Goal: Task Accomplishment & Management: Manage account settings

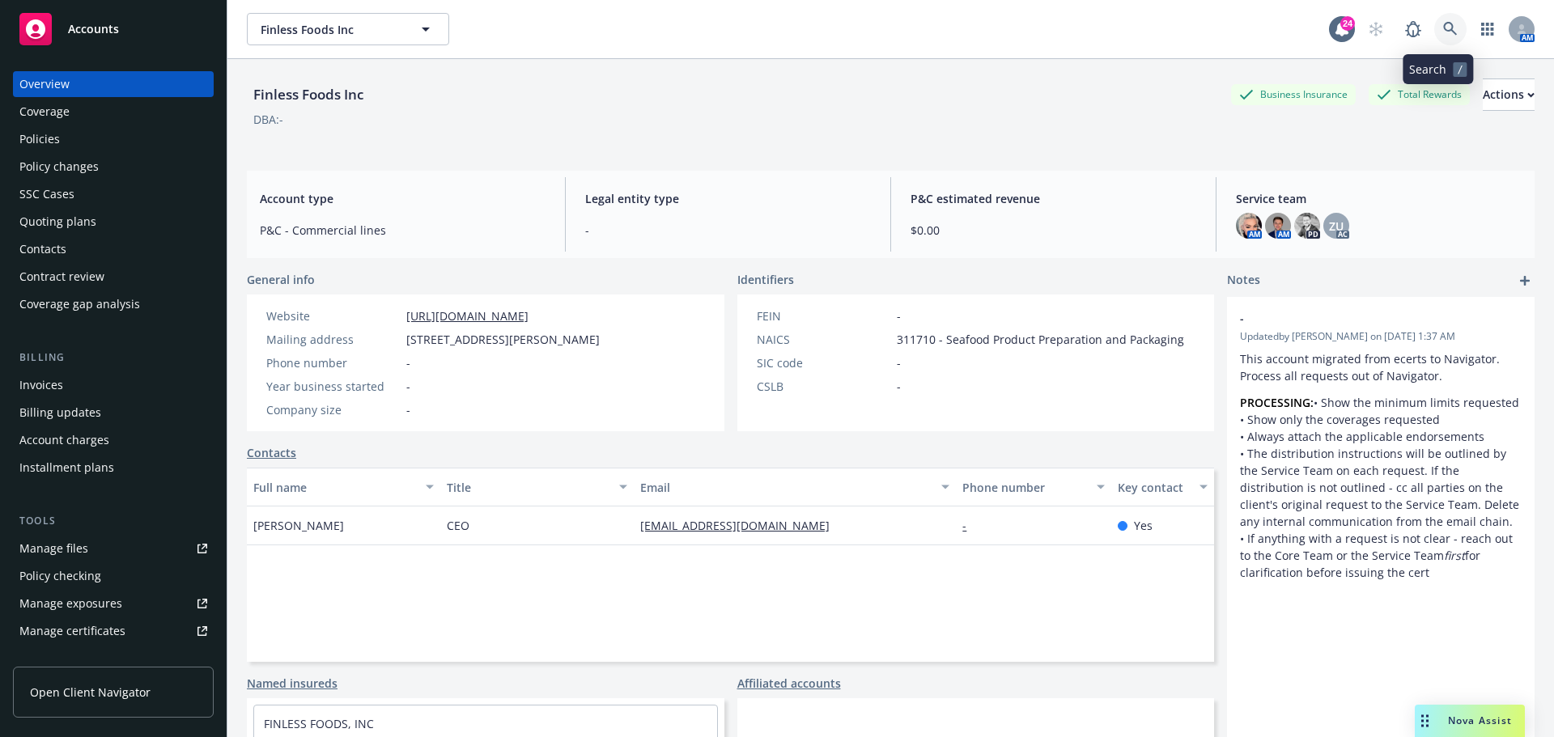
click at [1434, 25] on link at bounding box center [1450, 29] width 32 height 32
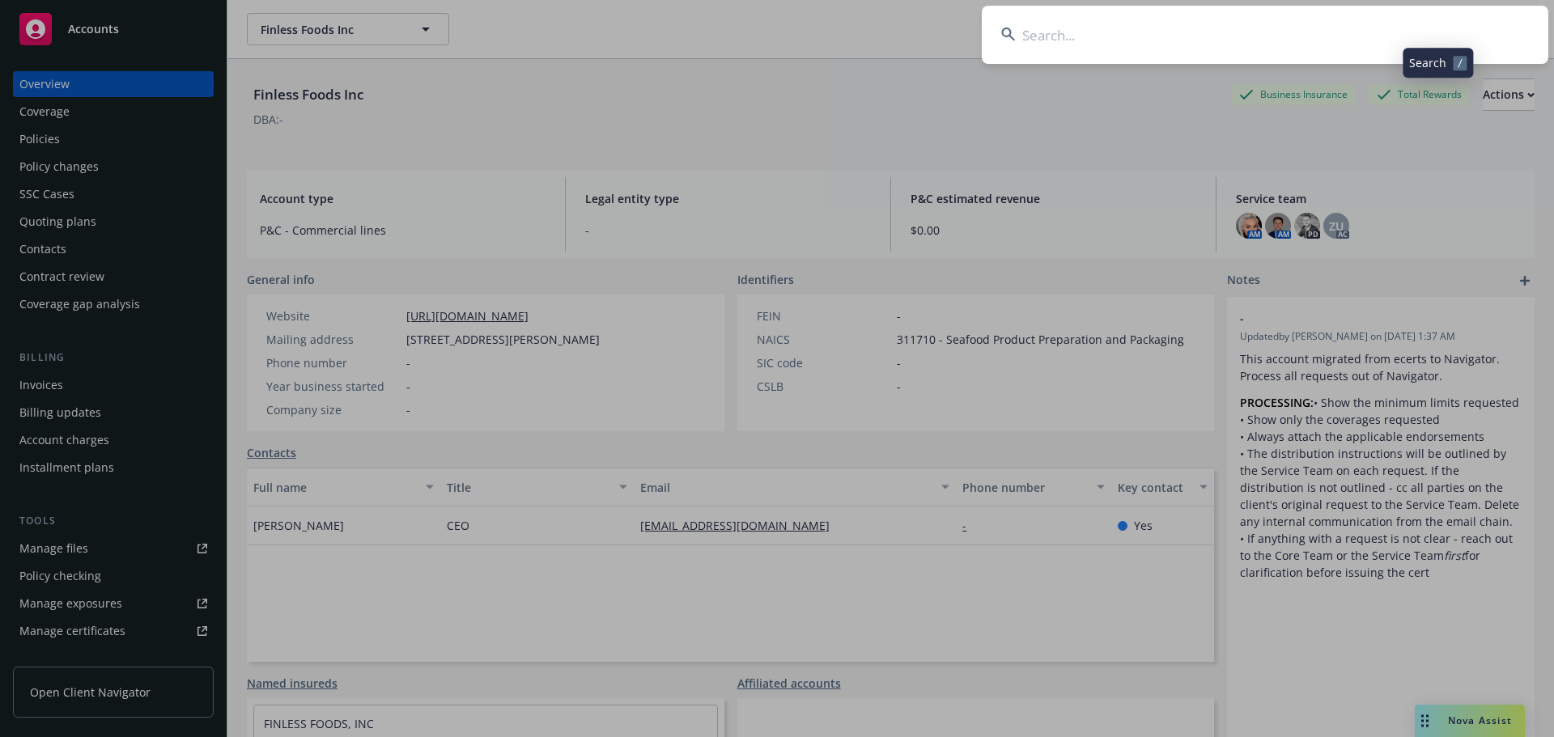
type input "a"
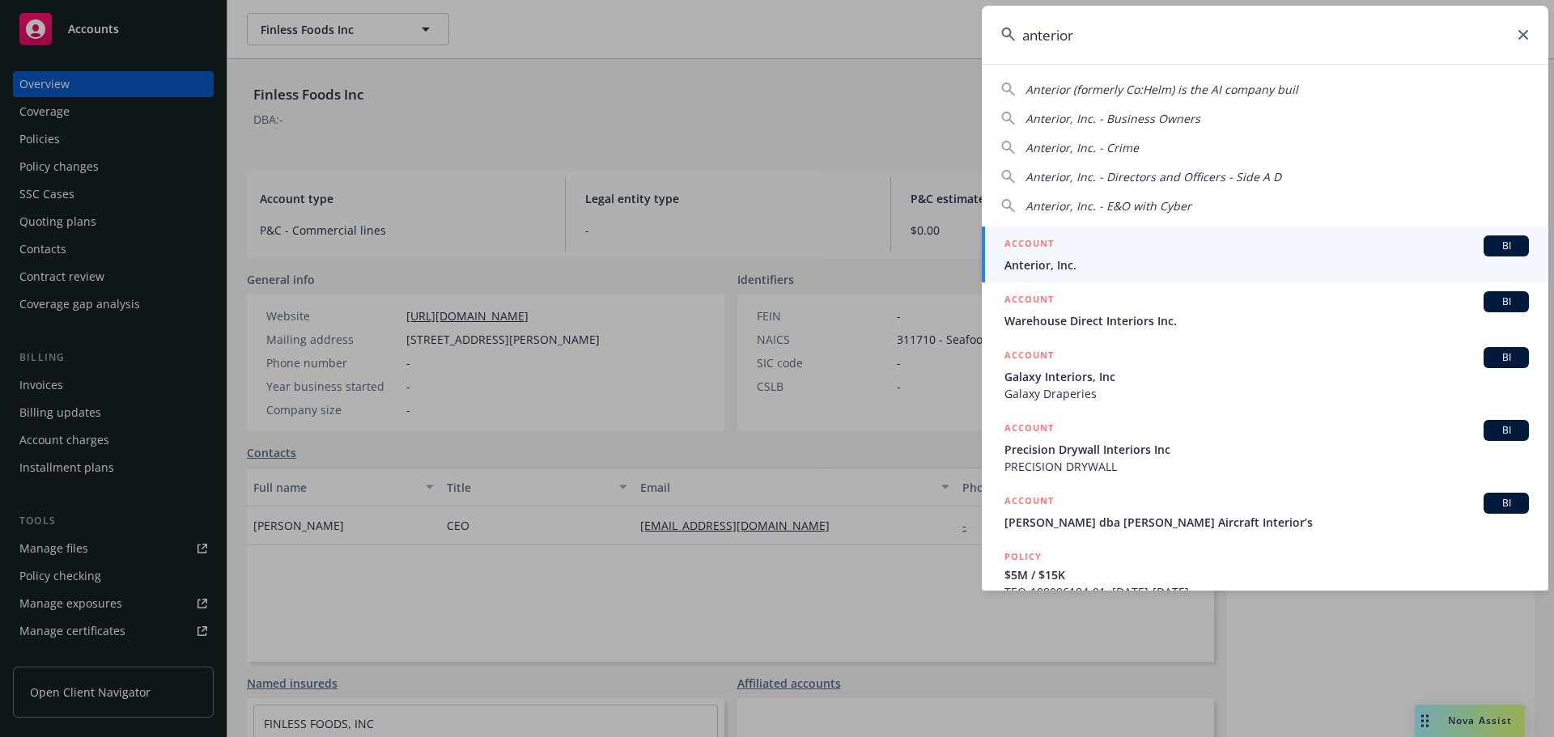
type input "anterior"
click at [1219, 240] on div "ACCOUNT BI" at bounding box center [1266, 246] width 525 height 21
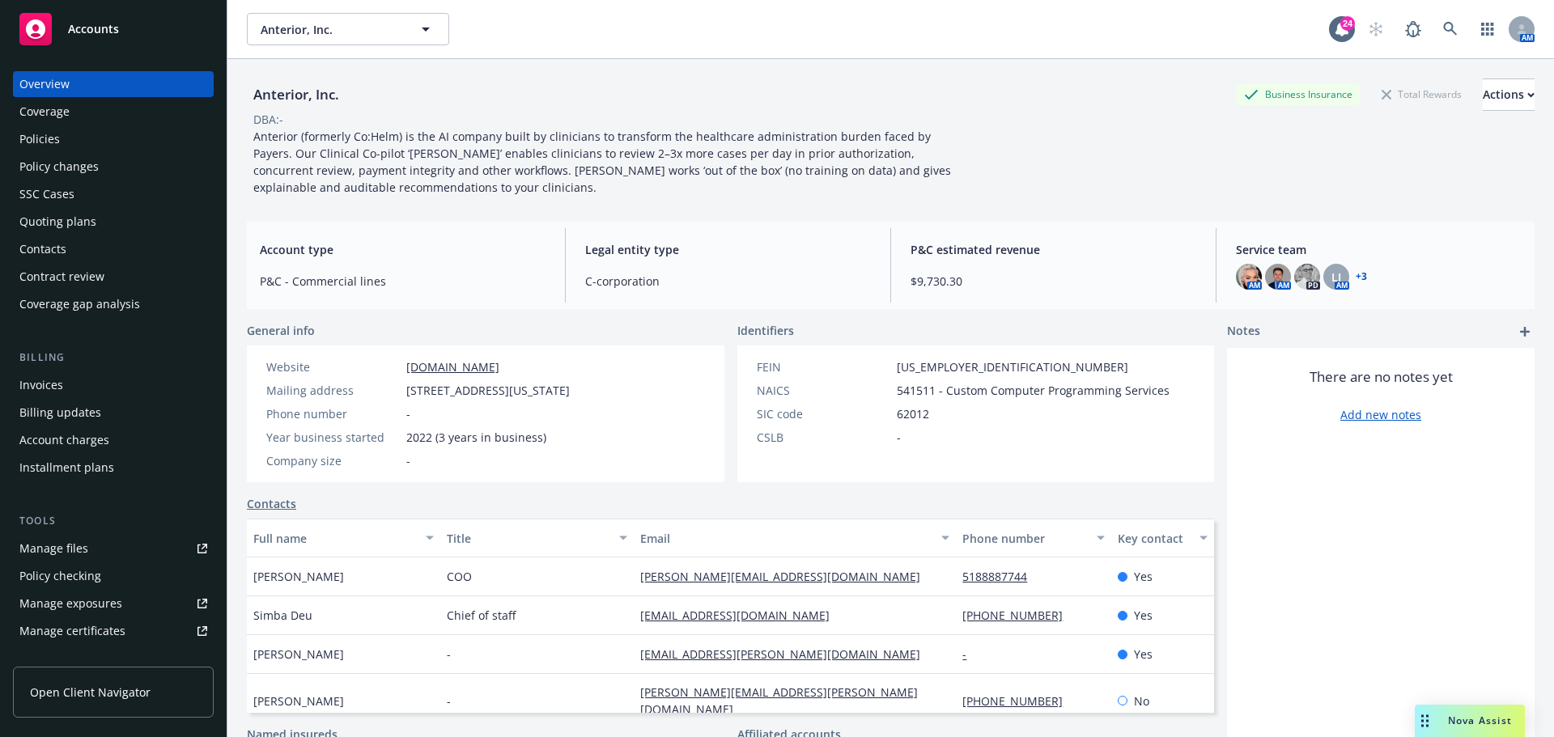
click at [176, 136] on div "Policies" at bounding box center [113, 139] width 188 height 26
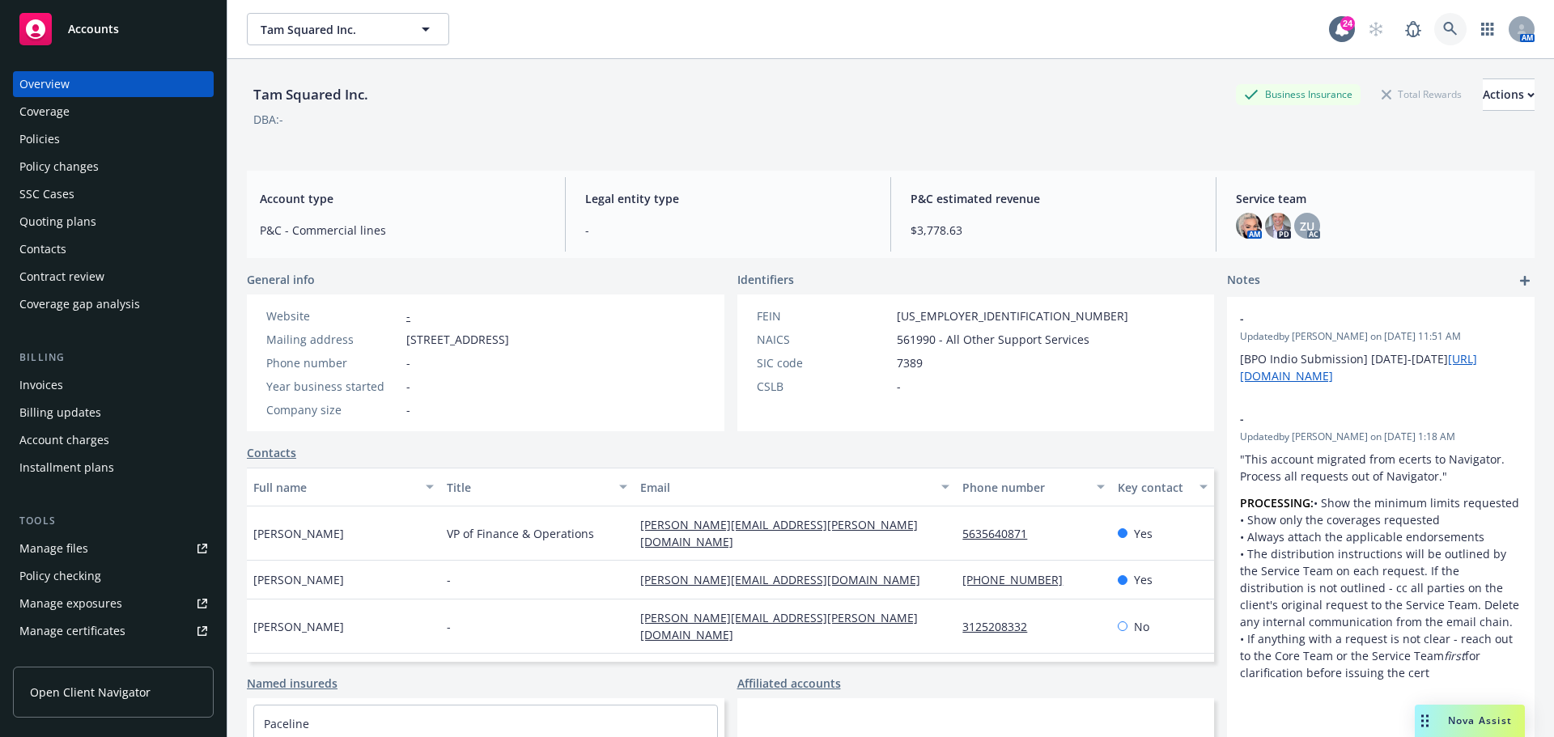
click at [1443, 32] on icon at bounding box center [1450, 29] width 15 height 15
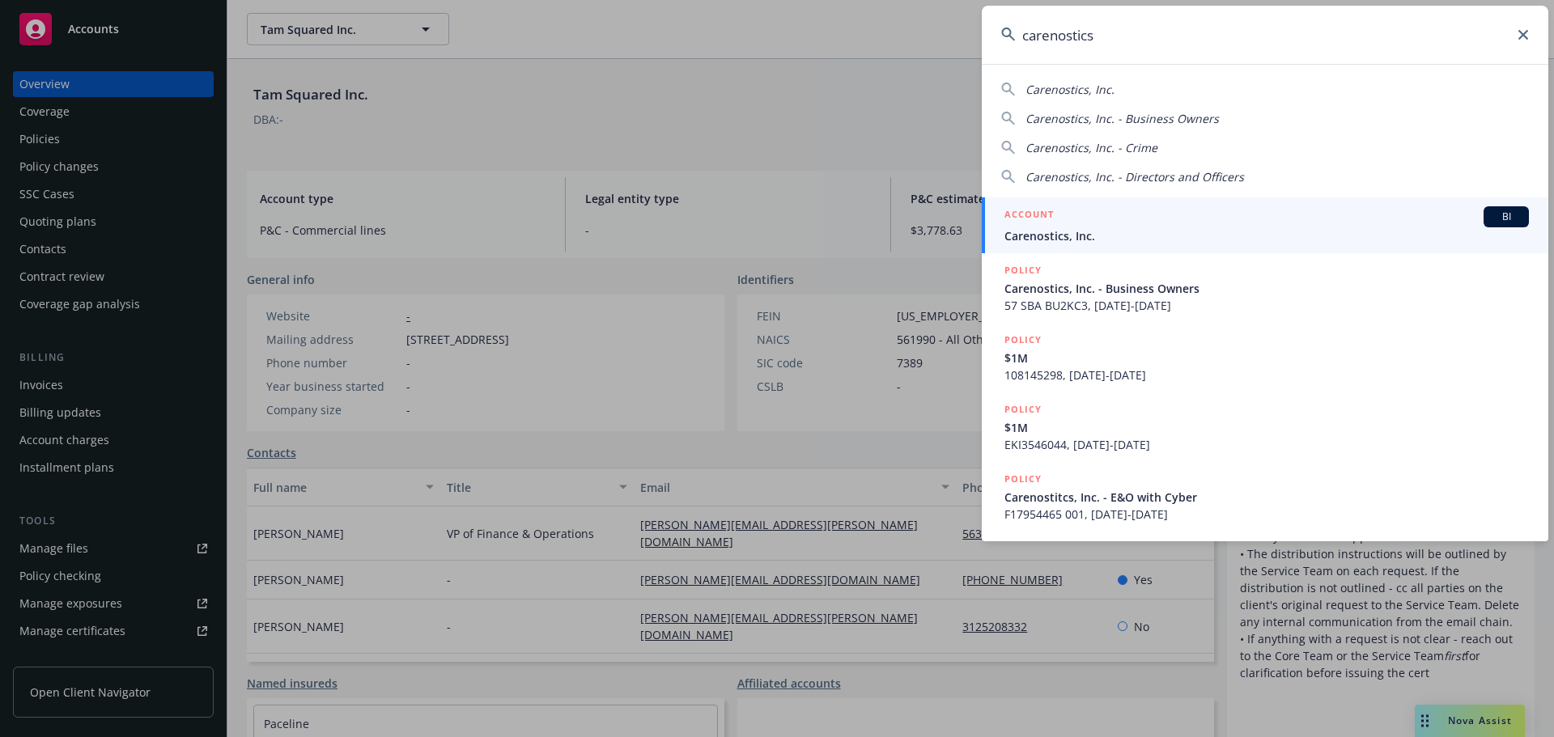
type input "carenostics"
click at [1191, 222] on div "ACCOUNT BI" at bounding box center [1266, 216] width 525 height 21
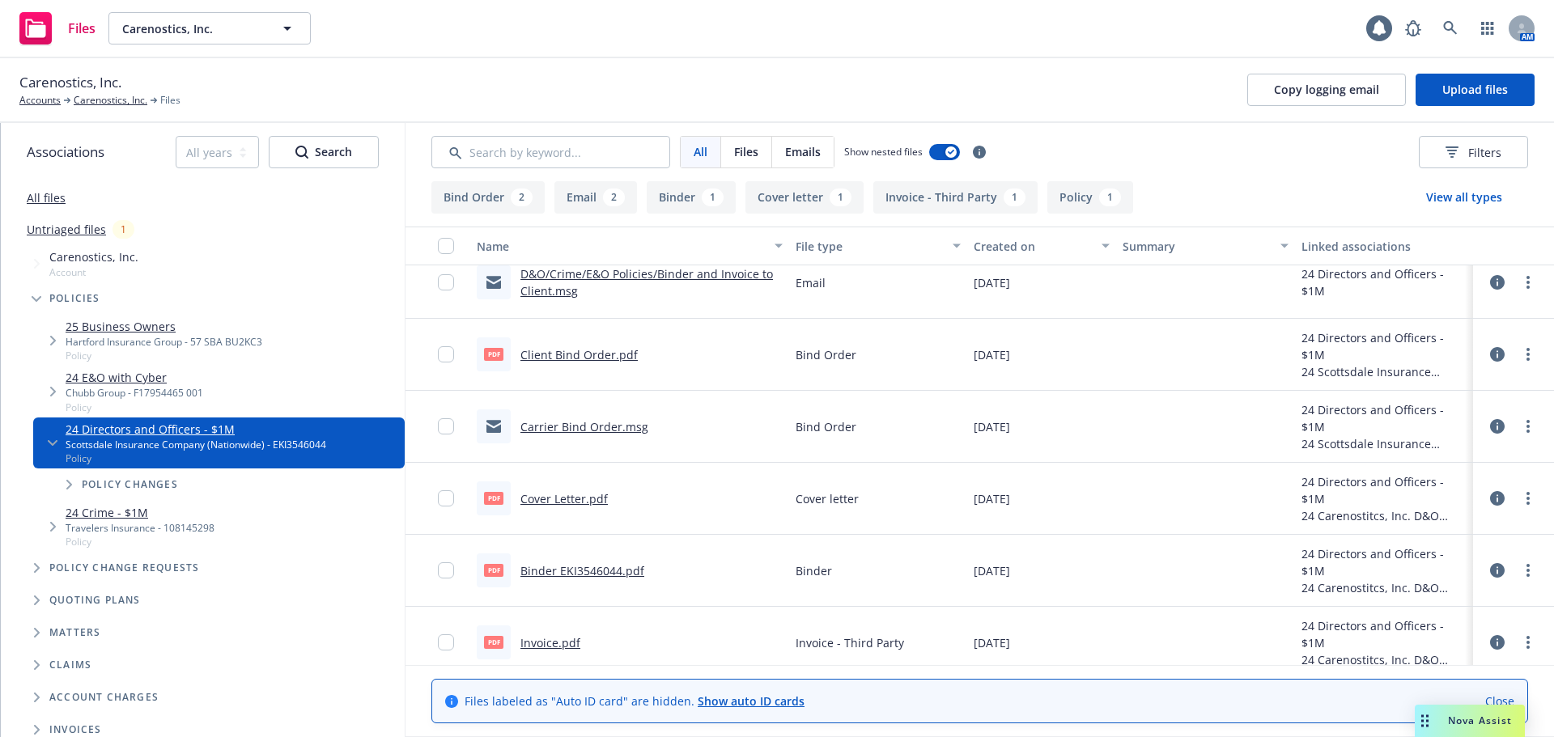
scroll to position [176, 0]
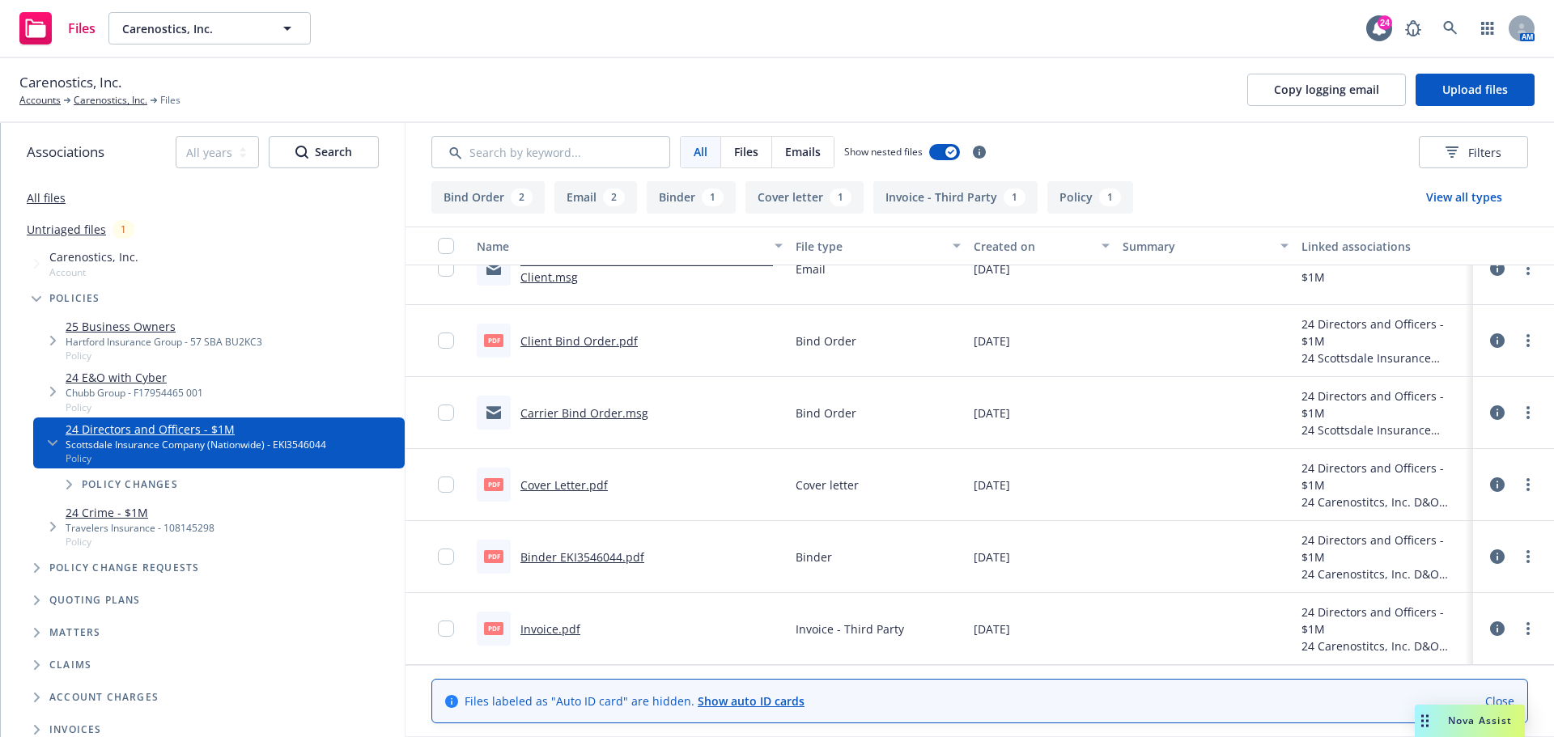
click at [572, 621] on div "Invoice.pdf" at bounding box center [550, 629] width 60 height 17
click at [563, 631] on link "Invoice.pdf" at bounding box center [550, 629] width 60 height 15
click at [95, 96] on link "Carenostics, Inc." at bounding box center [111, 100] width 74 height 15
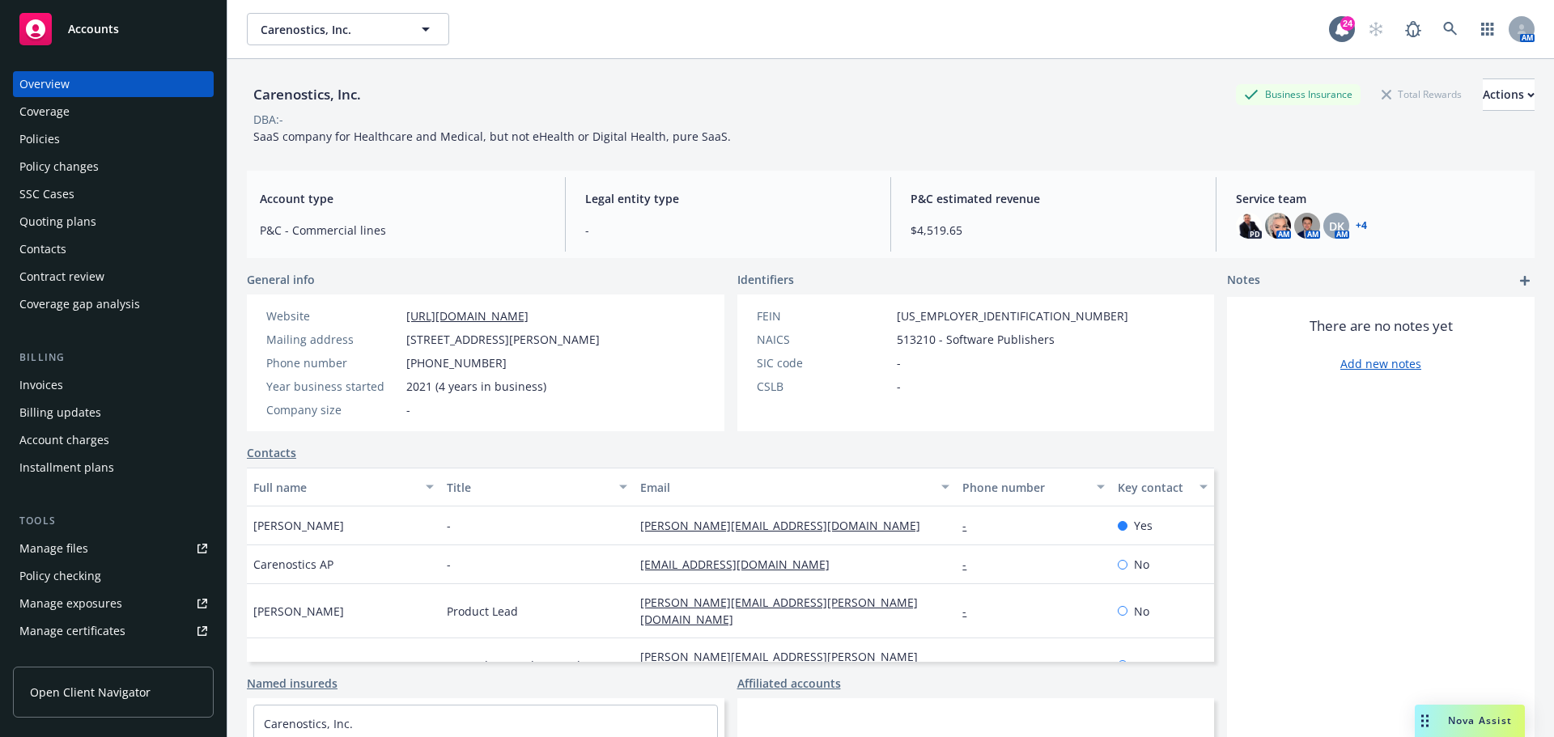
click at [122, 142] on div "Policies" at bounding box center [113, 139] width 188 height 26
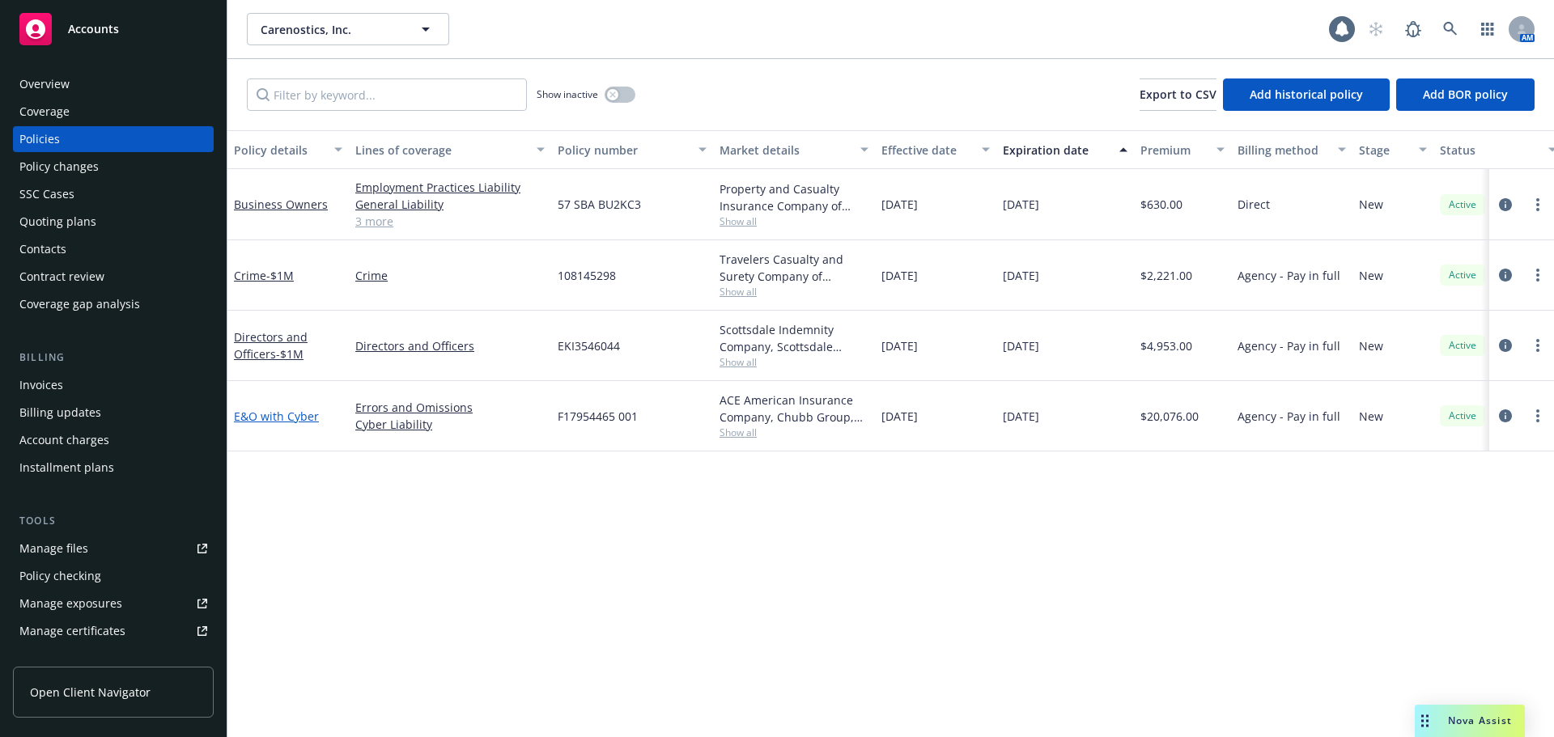
click at [280, 415] on link "E&O with Cyber" at bounding box center [276, 416] width 85 height 15
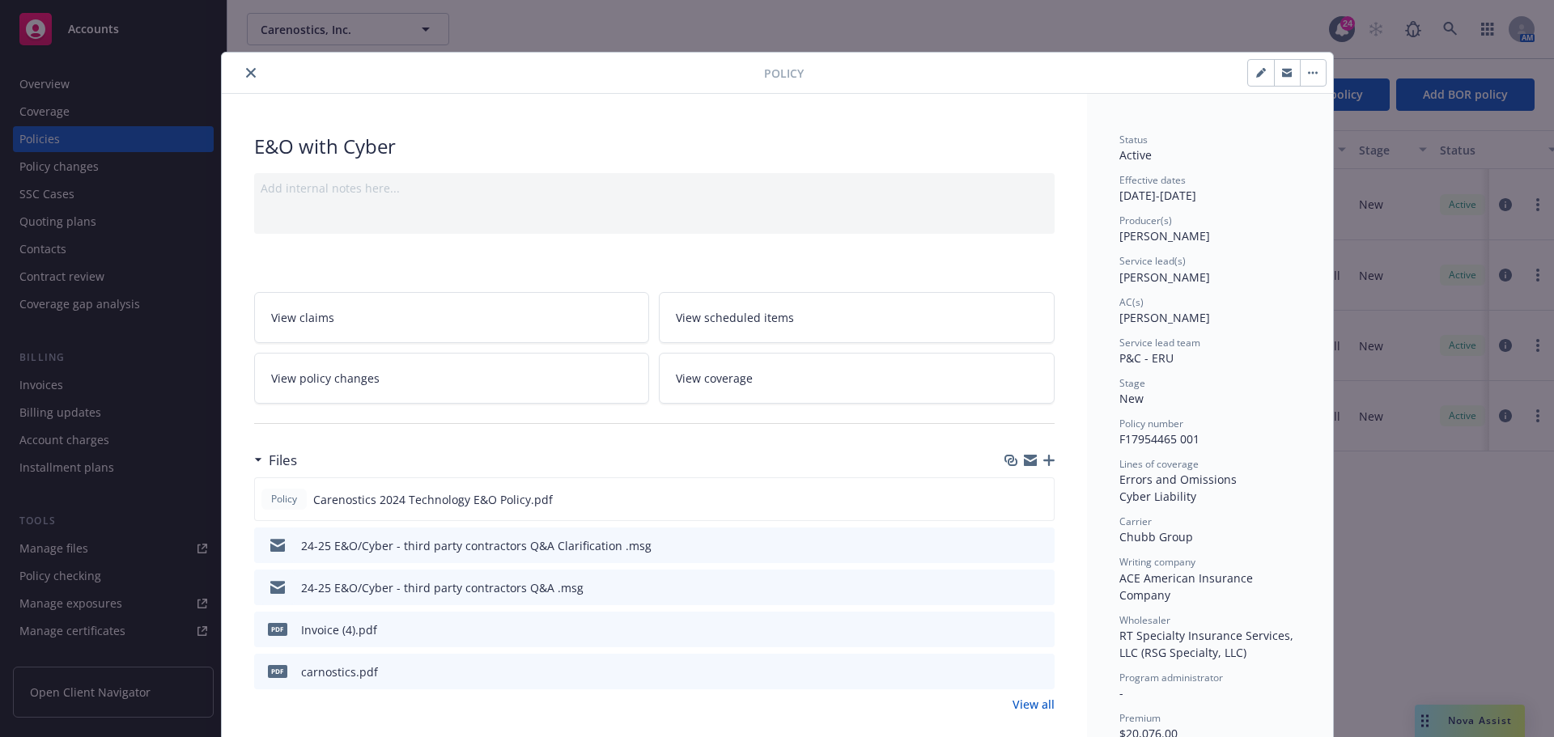
click at [255, 78] on div at bounding box center [496, 72] width 536 height 19
click at [250, 78] on button "close" at bounding box center [250, 72] width 19 height 19
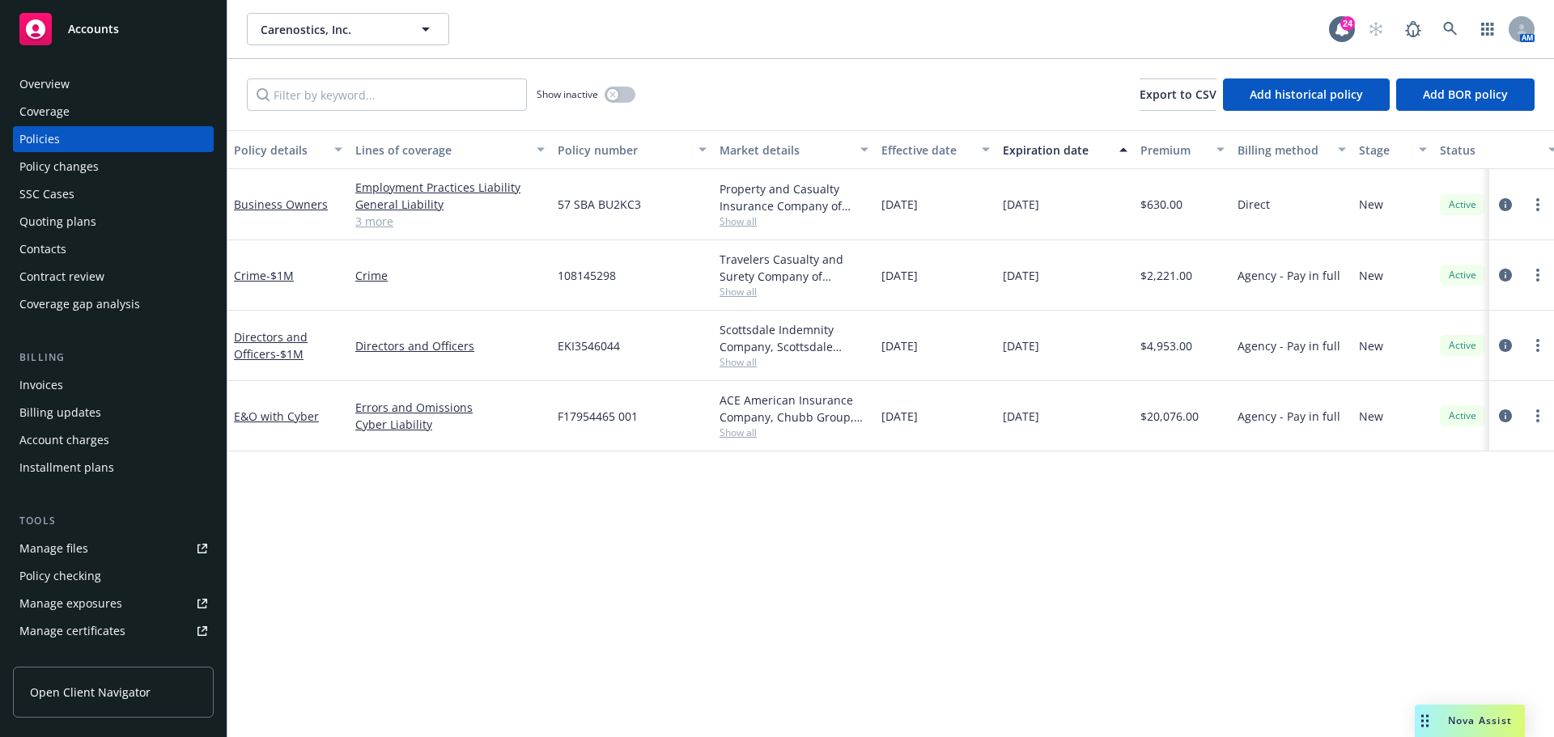
click at [58, 542] on div "Manage files" at bounding box center [53, 549] width 69 height 26
click at [1459, 22] on link at bounding box center [1450, 29] width 32 height 32
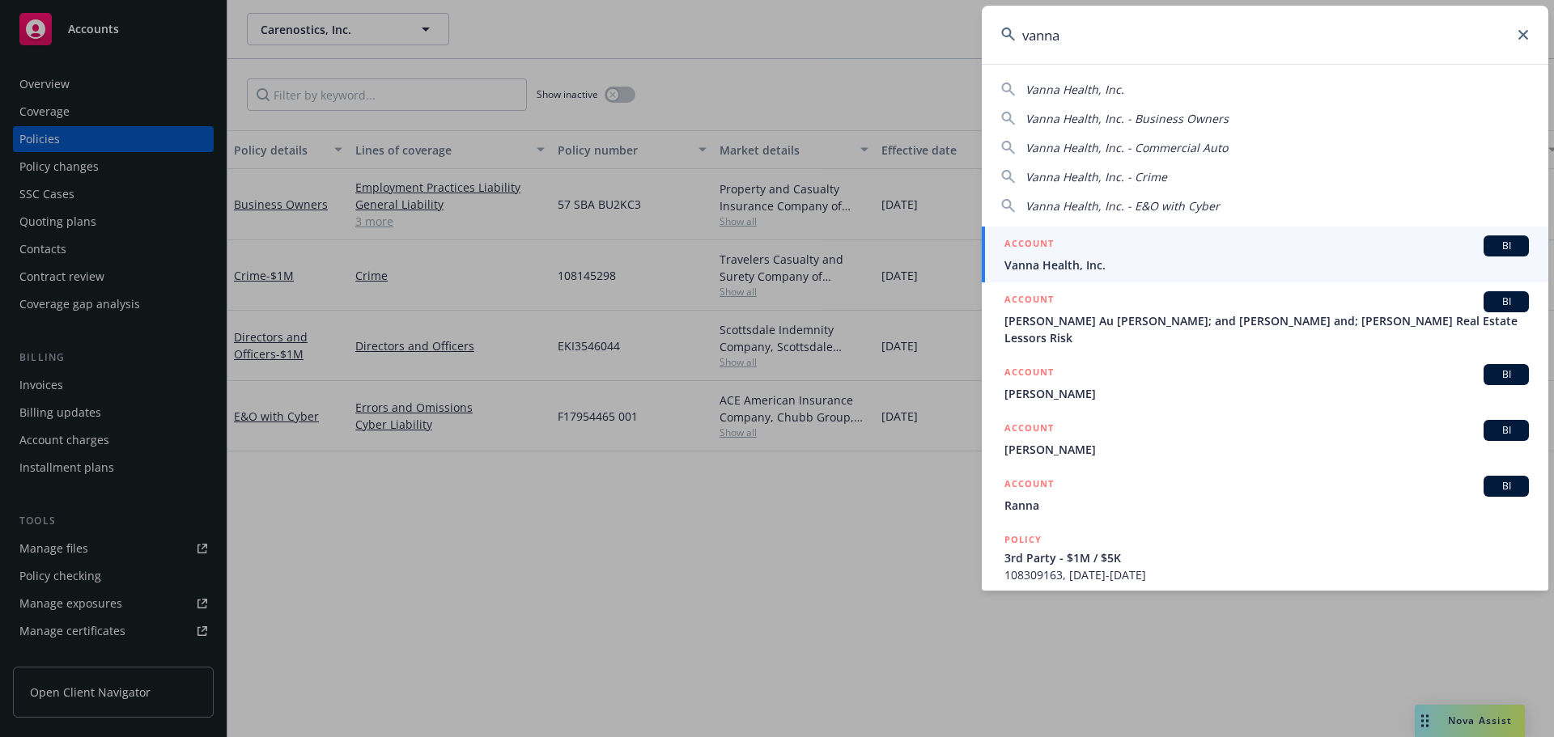
type input "vanna"
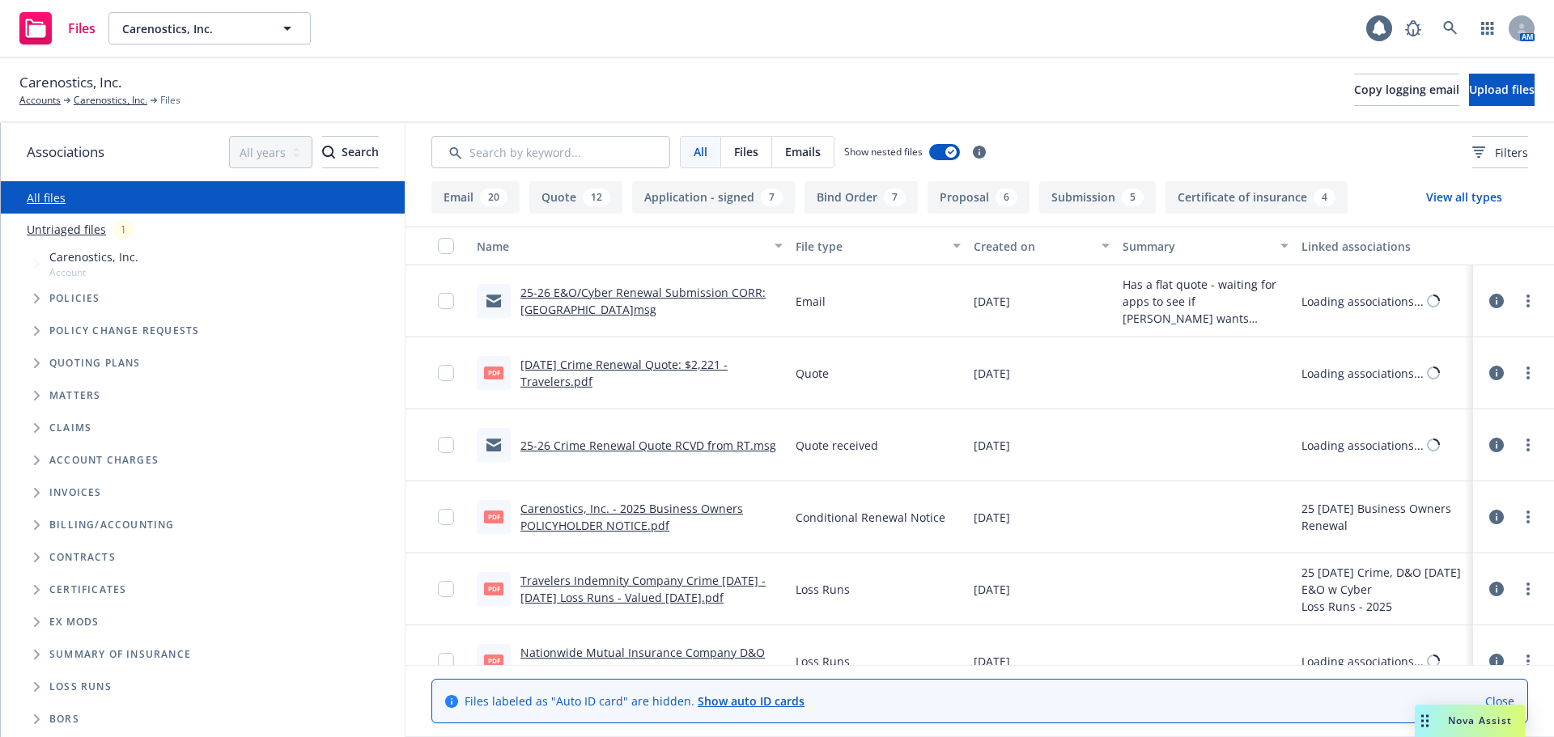
click at [42, 371] on span "Tree Example" at bounding box center [36, 363] width 26 height 26
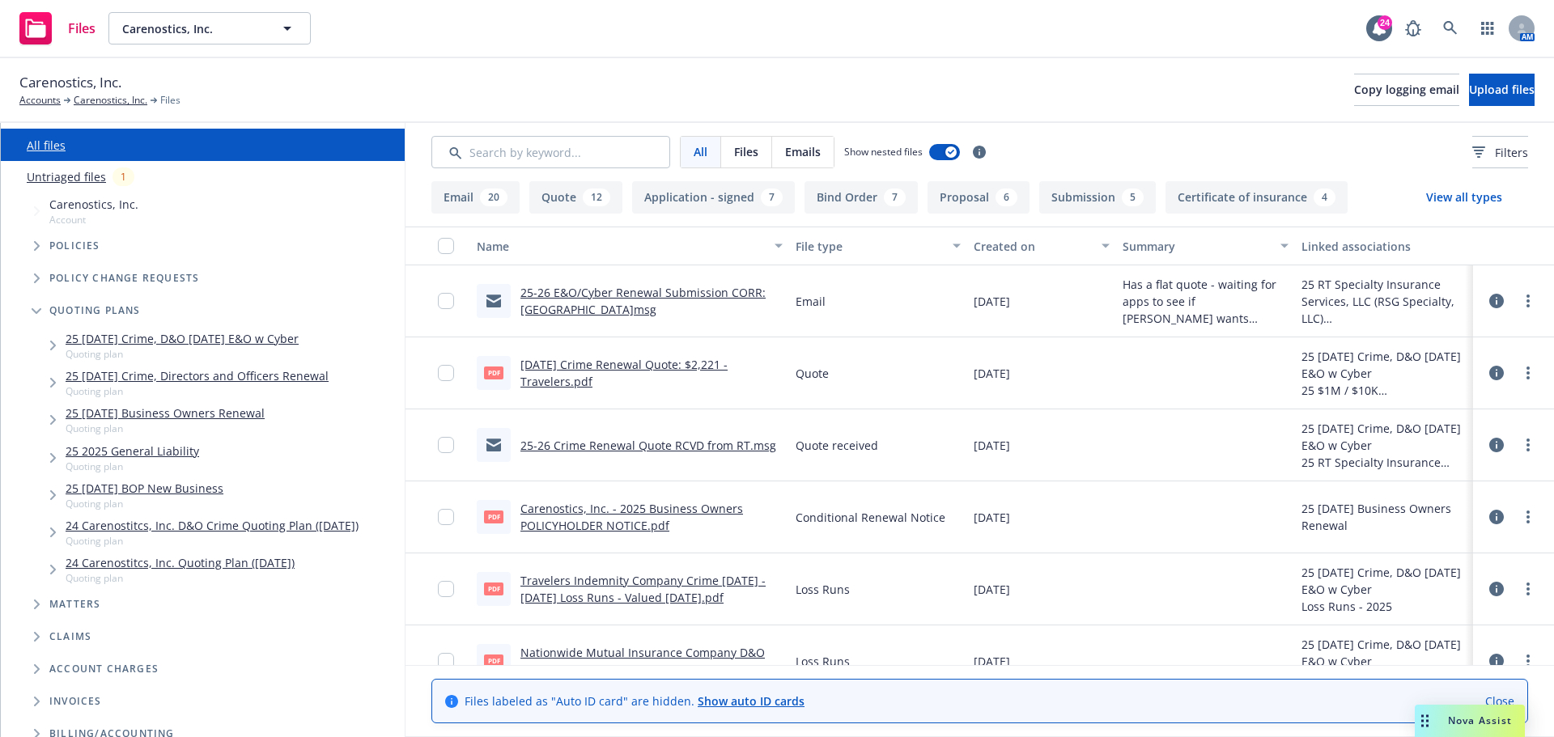
scroll to position [81, 0]
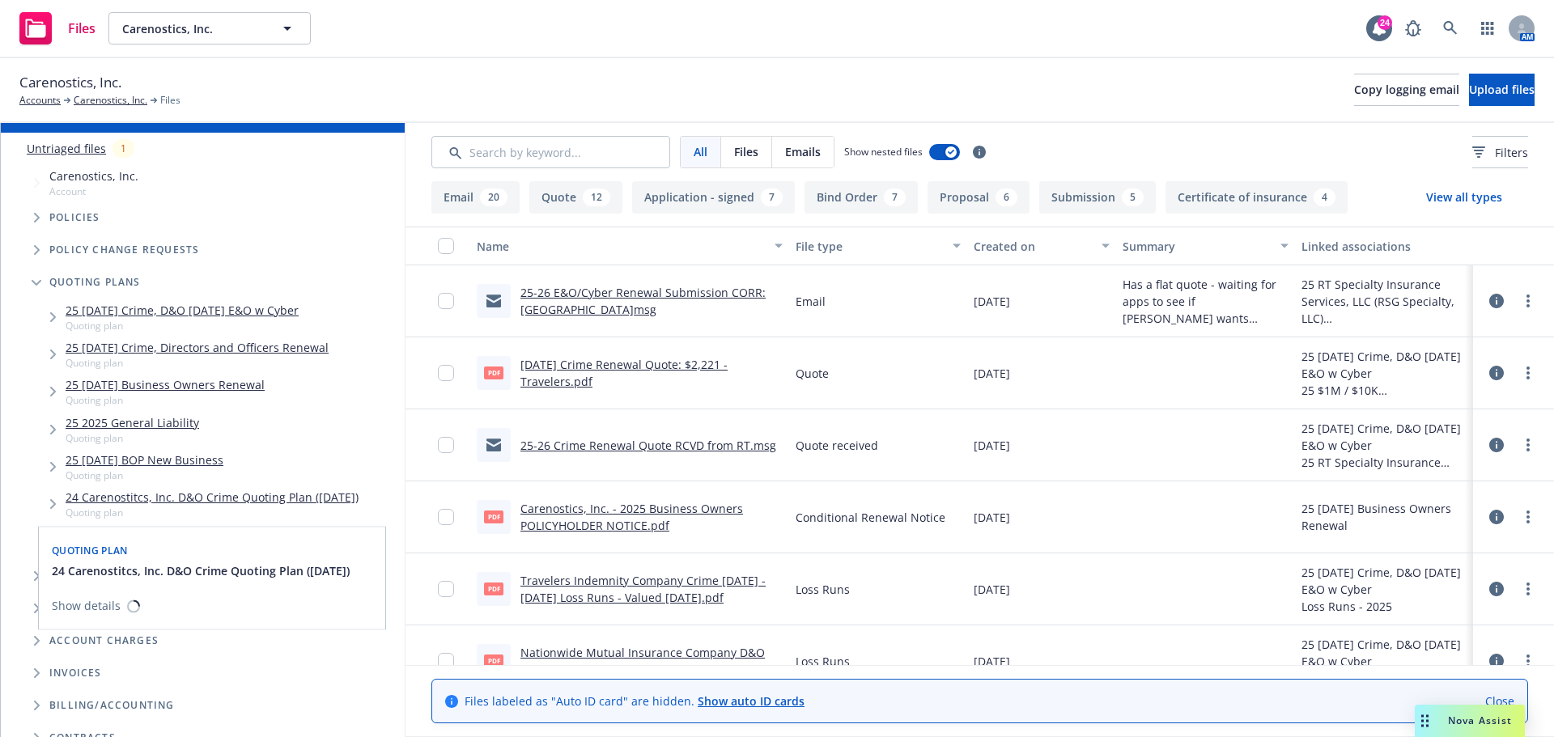
click at [248, 497] on link "24 Carenostitcs, Inc. D&O Crime Quoting Plan (2024-08-09)" at bounding box center [212, 497] width 293 height 17
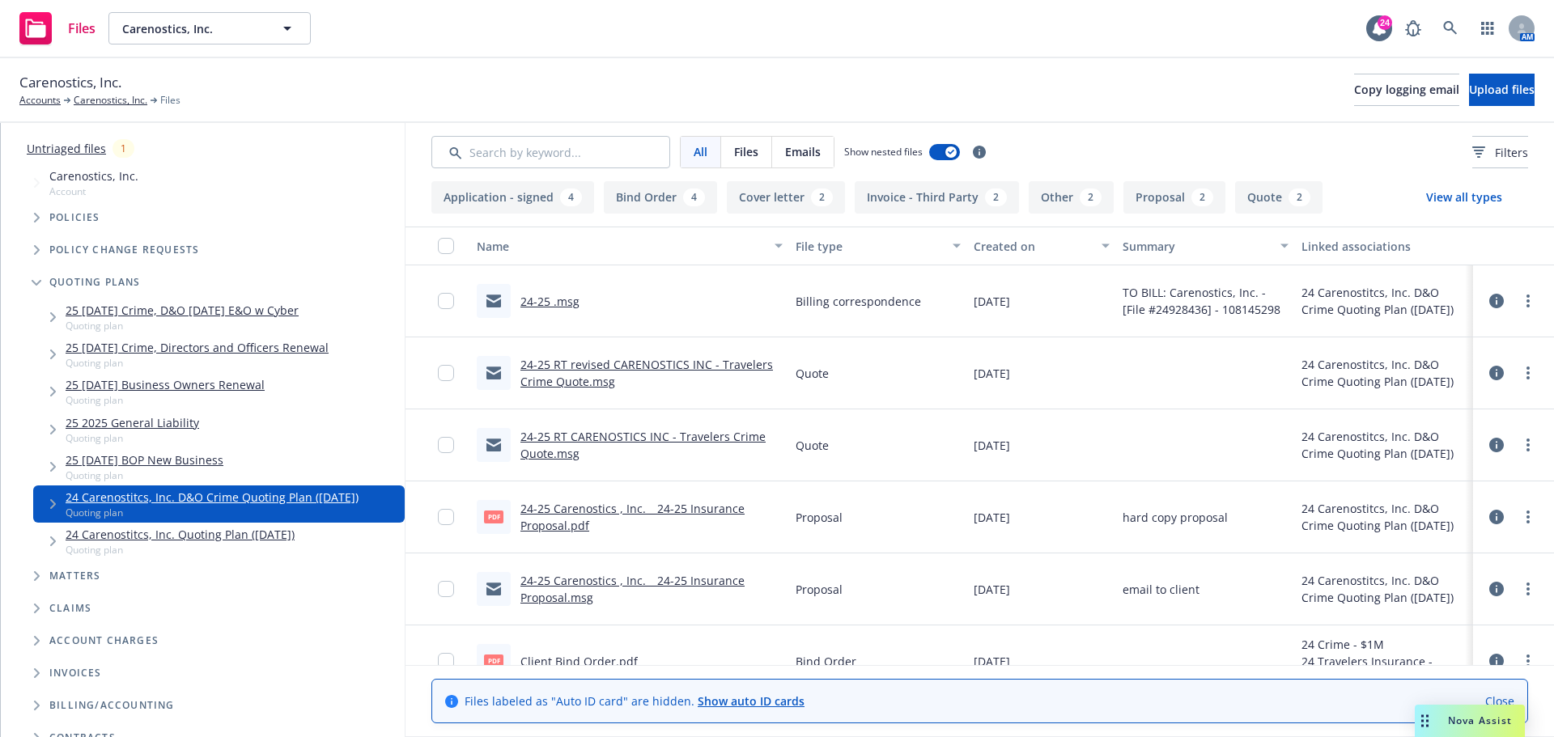
scroll to position [81, 0]
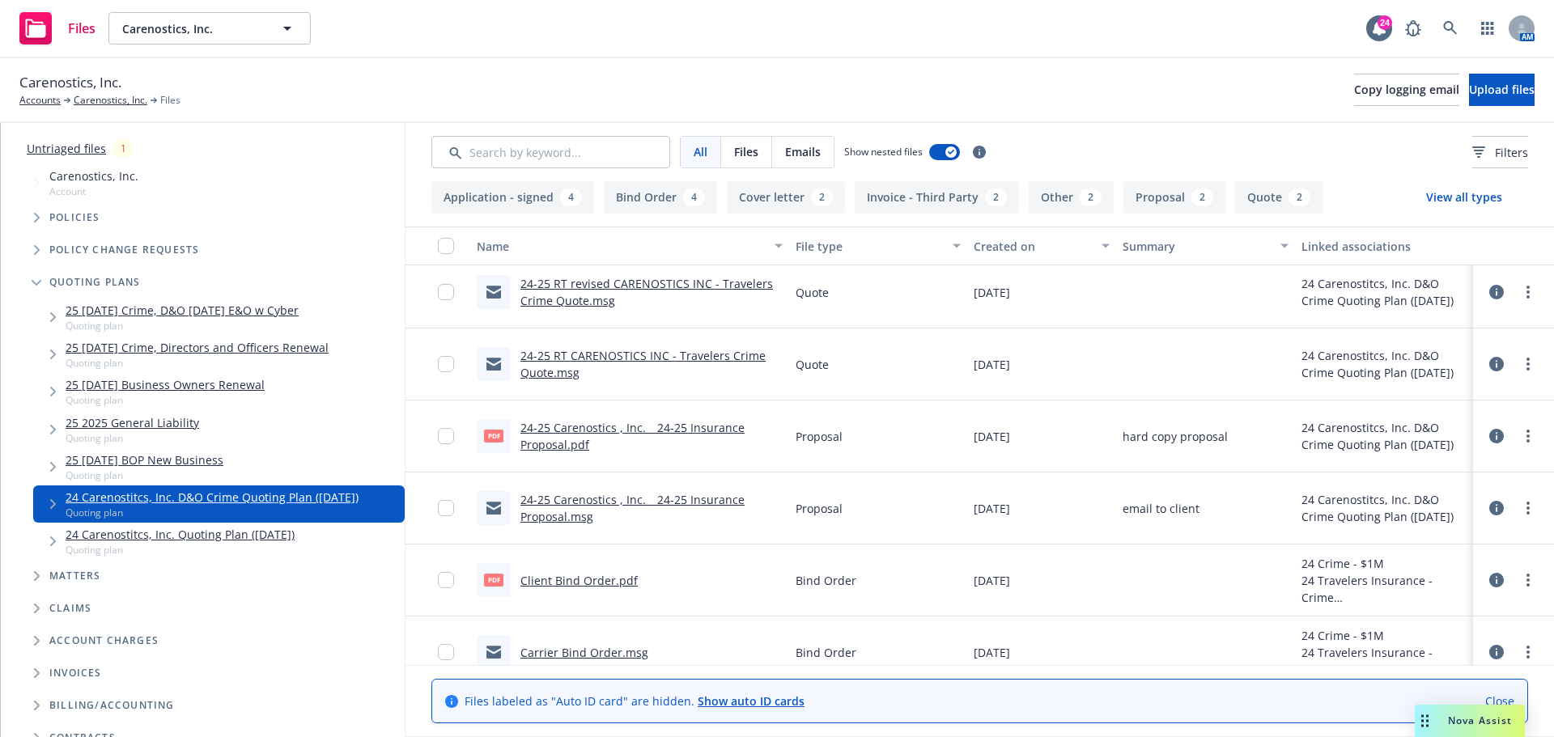
click at [609, 430] on link "24-25 Carenostics , Inc. _ 24-25 Insurance Proposal.pdf" at bounding box center [632, 436] width 224 height 32
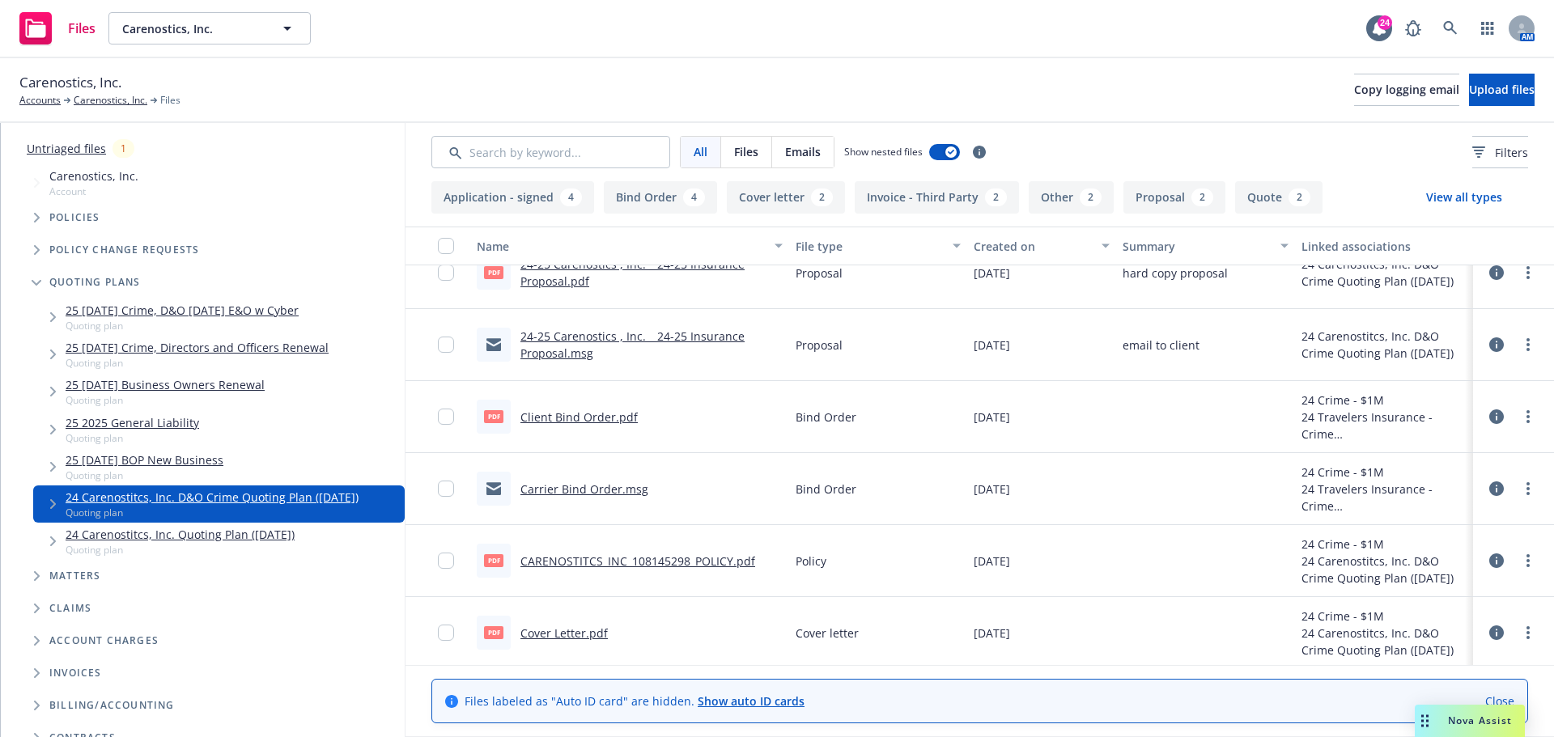
scroll to position [0, 0]
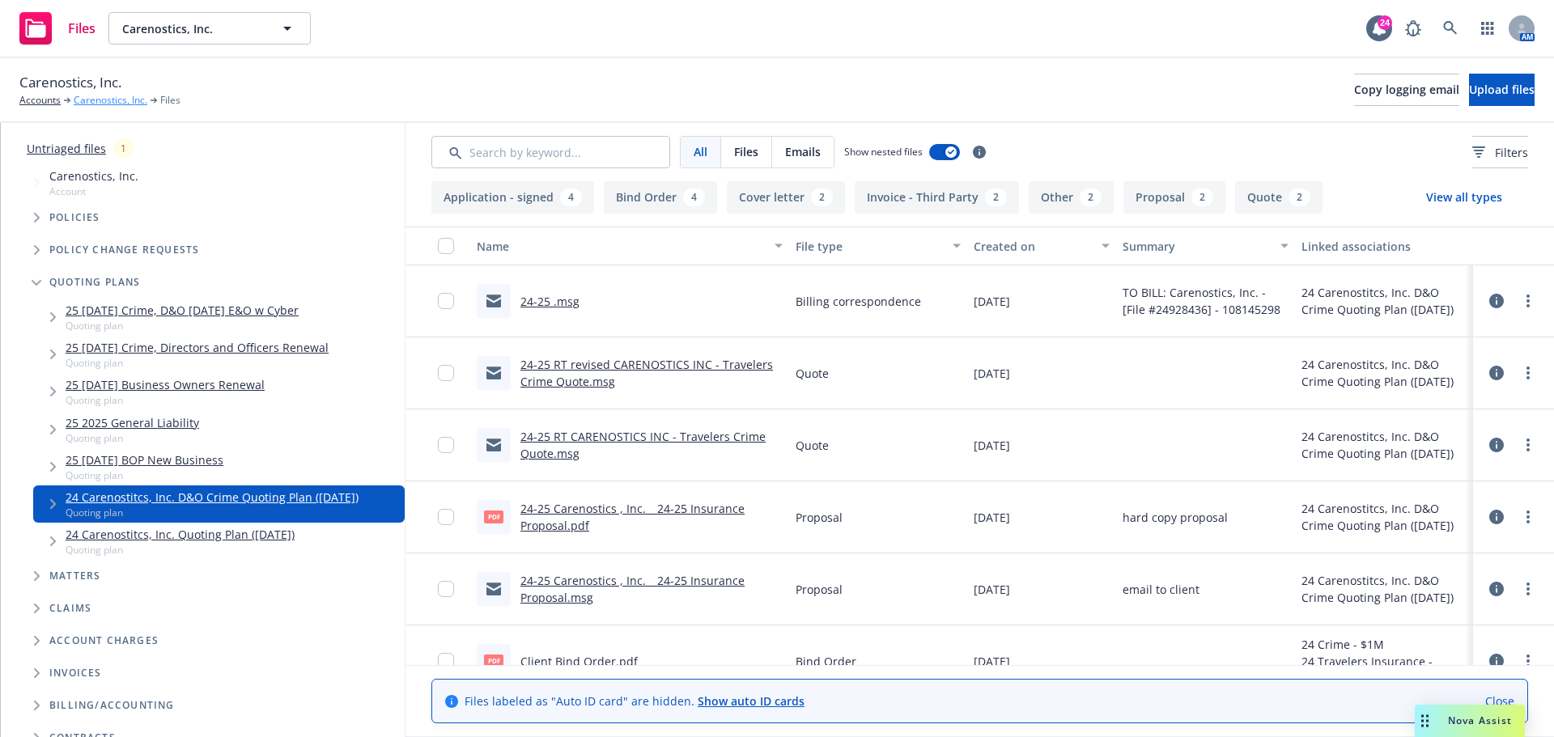
click at [100, 105] on link "Carenostics, Inc." at bounding box center [111, 100] width 74 height 15
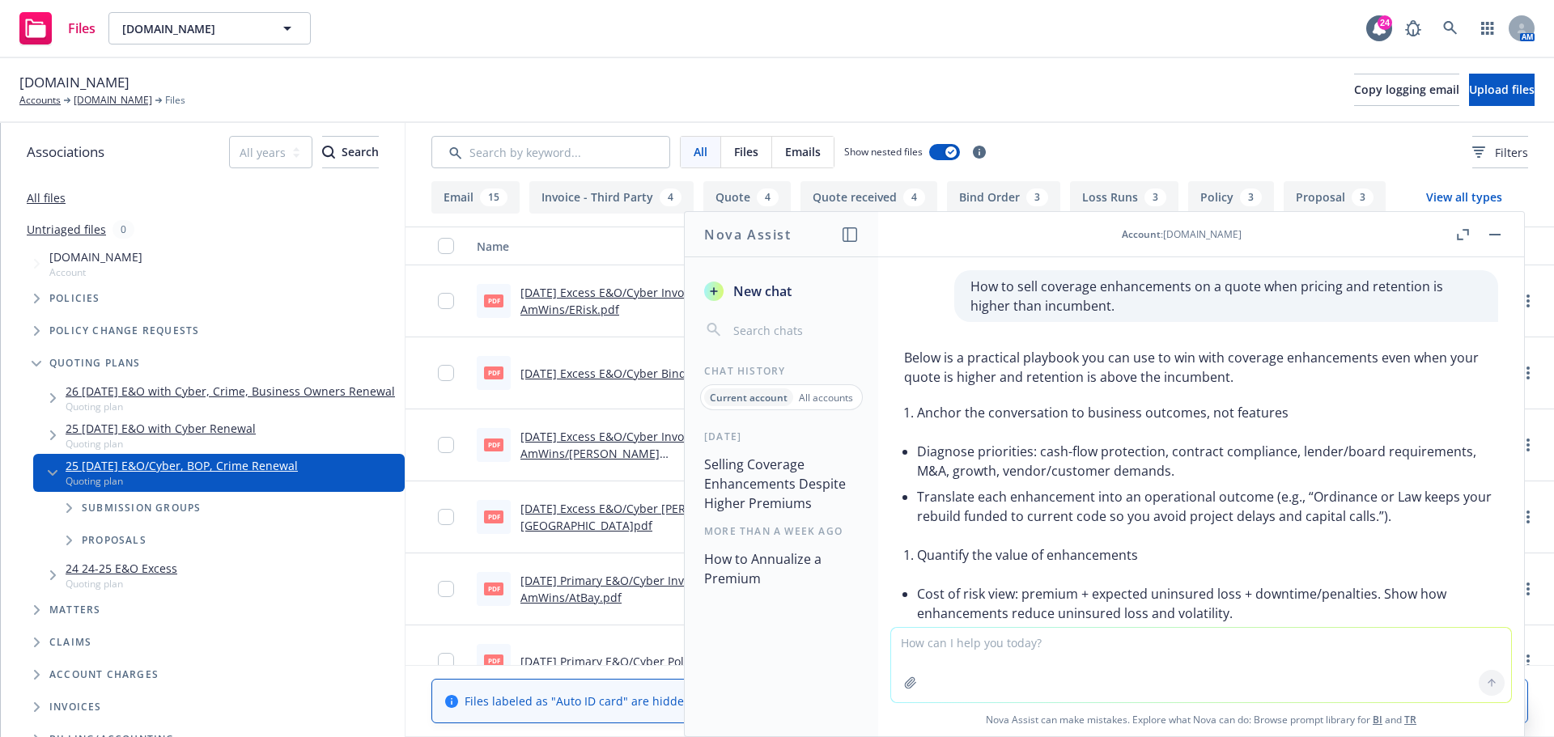
scroll to position [6931, 0]
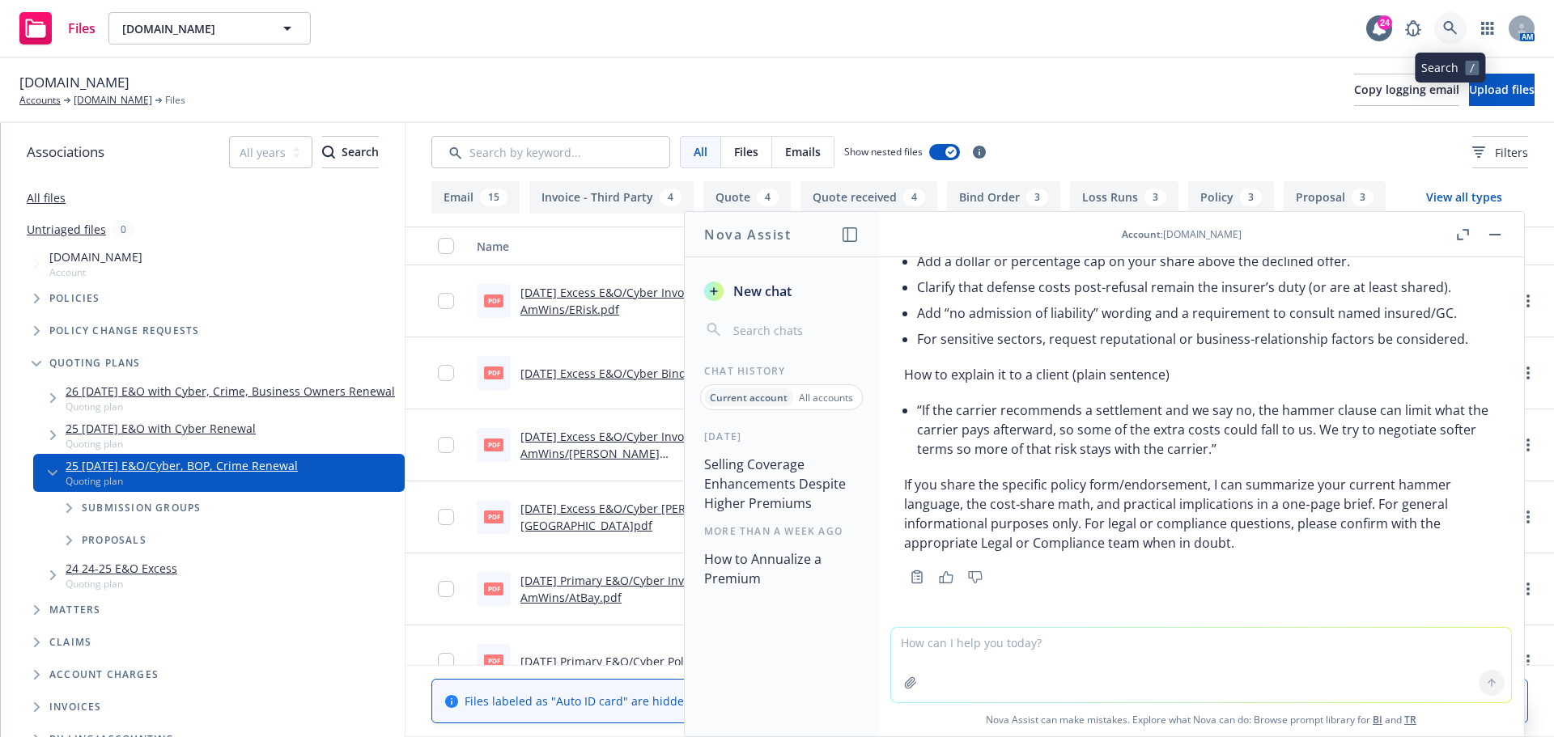
click at [1453, 26] on icon at bounding box center [1450, 28] width 14 height 14
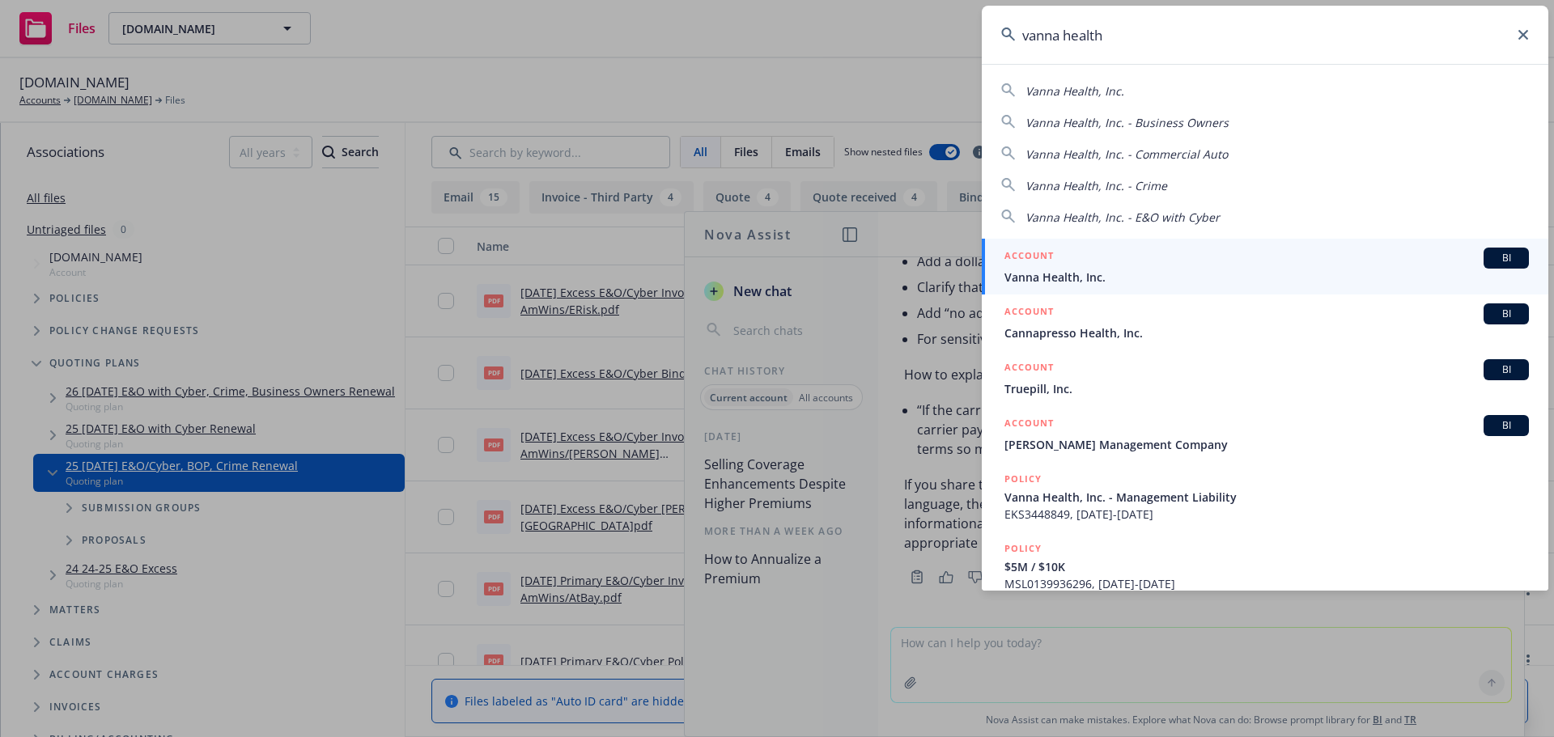
type input "vanna health"
click at [1027, 266] on h5 "ACCOUNT" at bounding box center [1028, 257] width 49 height 19
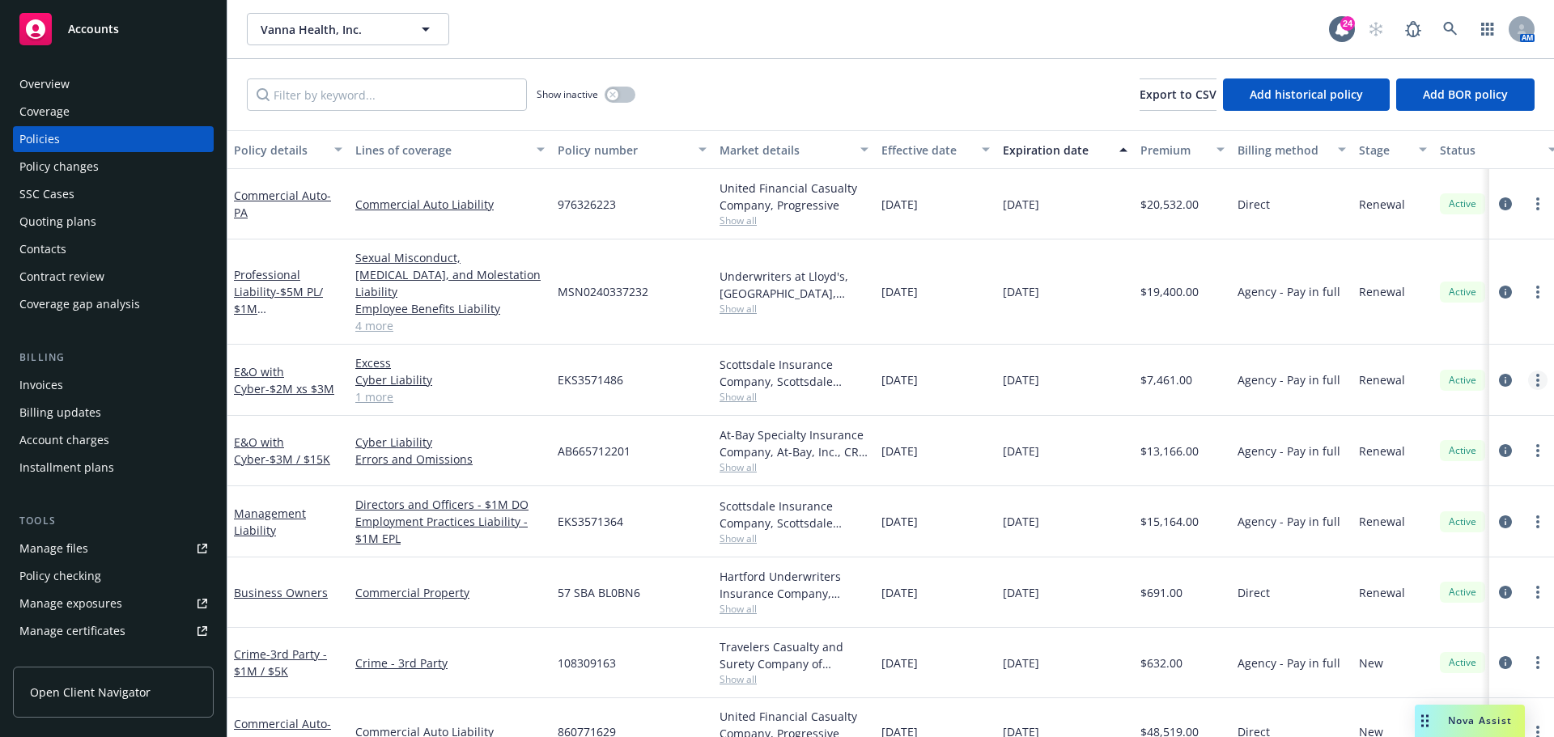
click at [1528, 371] on link "more" at bounding box center [1537, 380] width 19 height 19
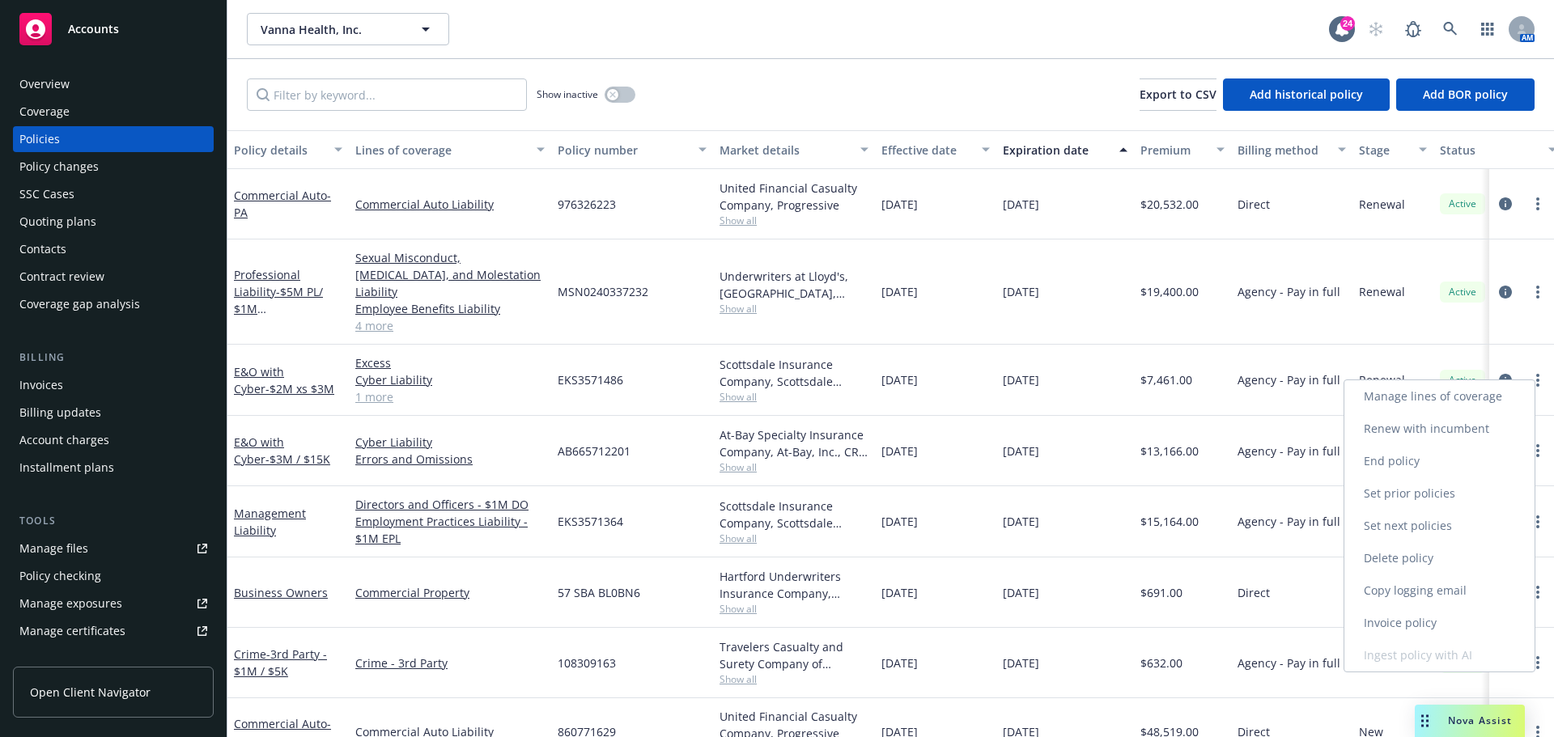
click at [1488, 388] on link "Manage lines of coverage" at bounding box center [1439, 396] width 190 height 32
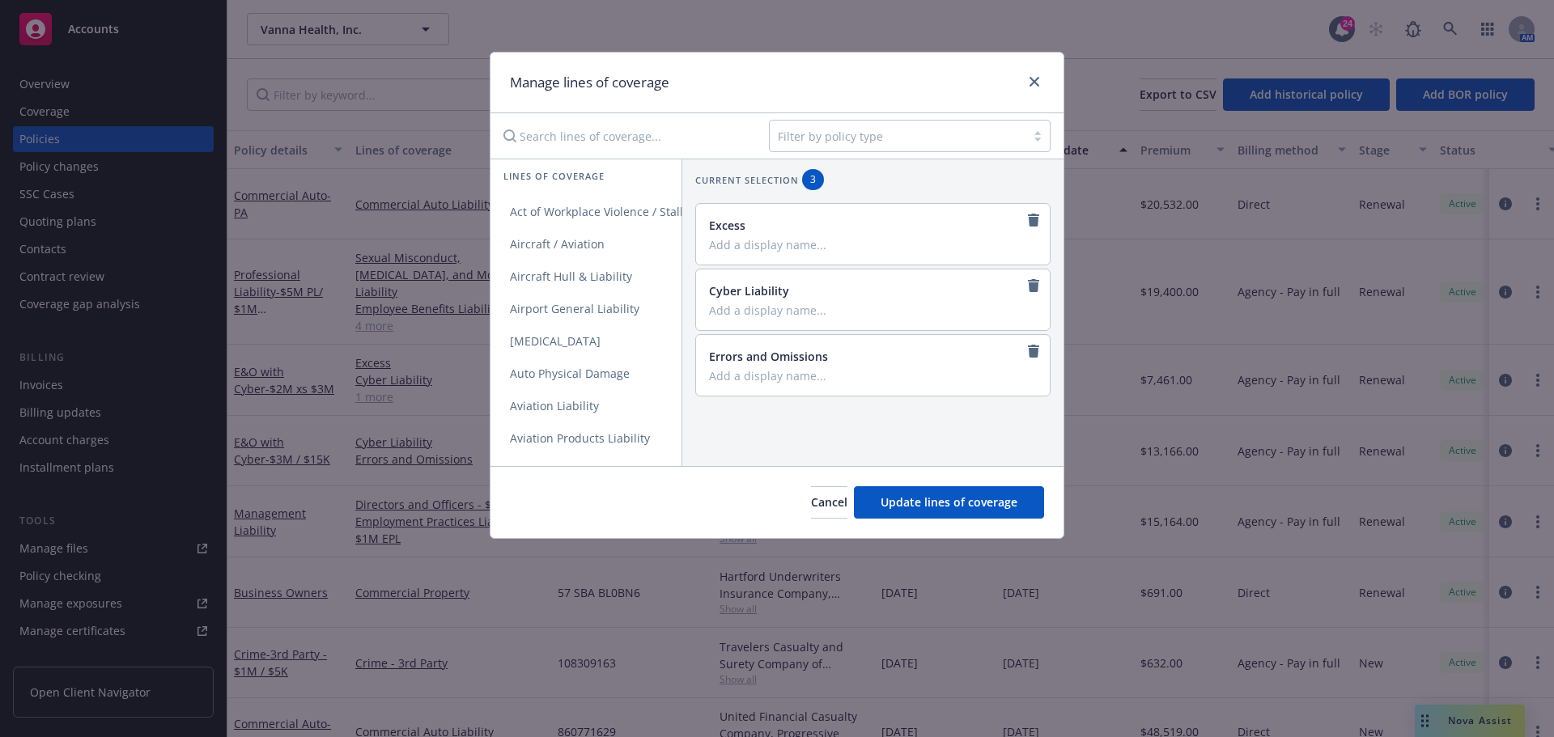
click at [789, 141] on div at bounding box center [898, 135] width 240 height 19
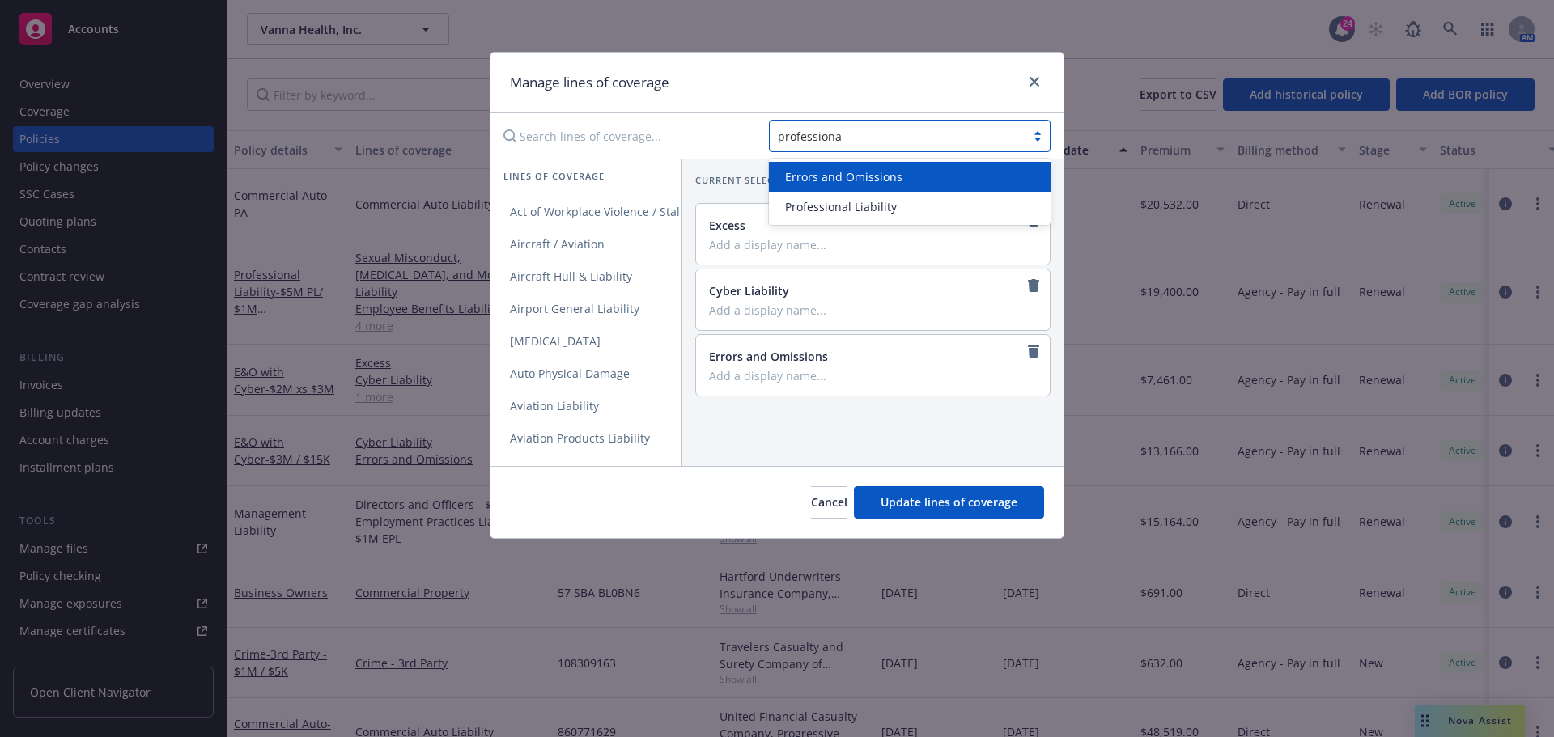
type input "professional"
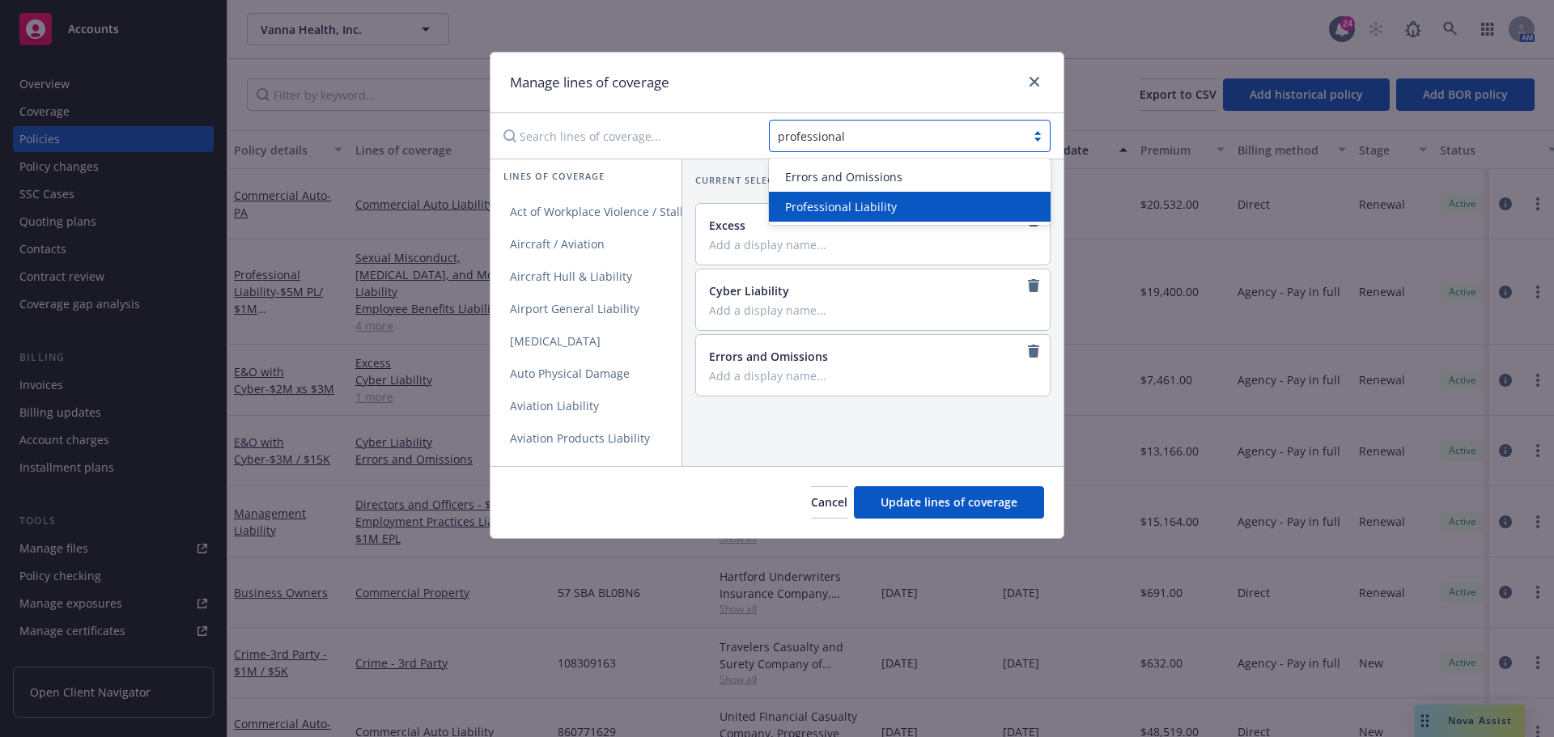
click at [817, 202] on span "Professional Liability" at bounding box center [841, 206] width 112 height 17
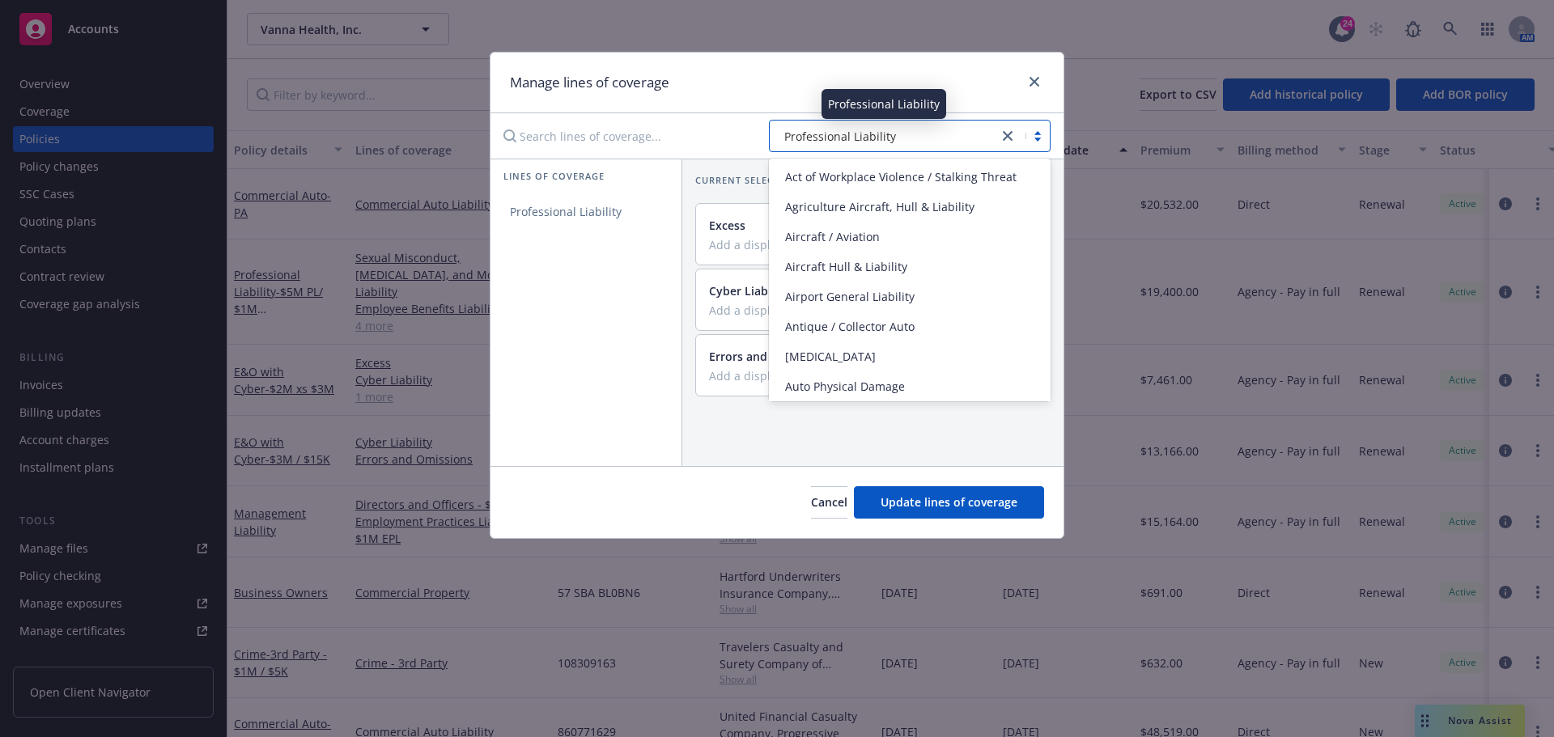
drag, startPoint x: 887, startPoint y: 140, endPoint x: 811, endPoint y: 141, distance: 76.1
click at [811, 141] on div "Professional Liability" at bounding box center [884, 136] width 212 height 17
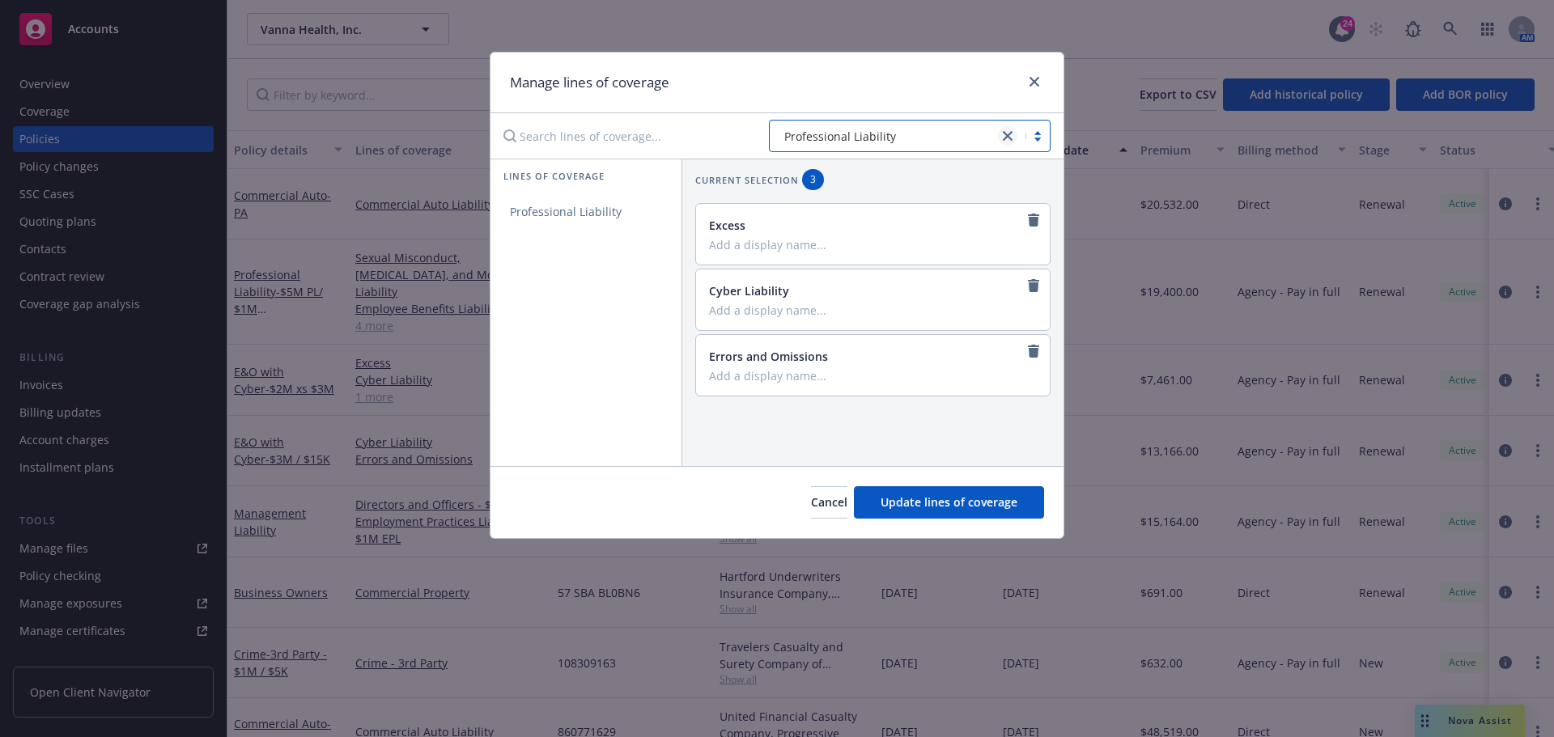
click at [1007, 143] on link "close" at bounding box center [1007, 135] width 19 height 19
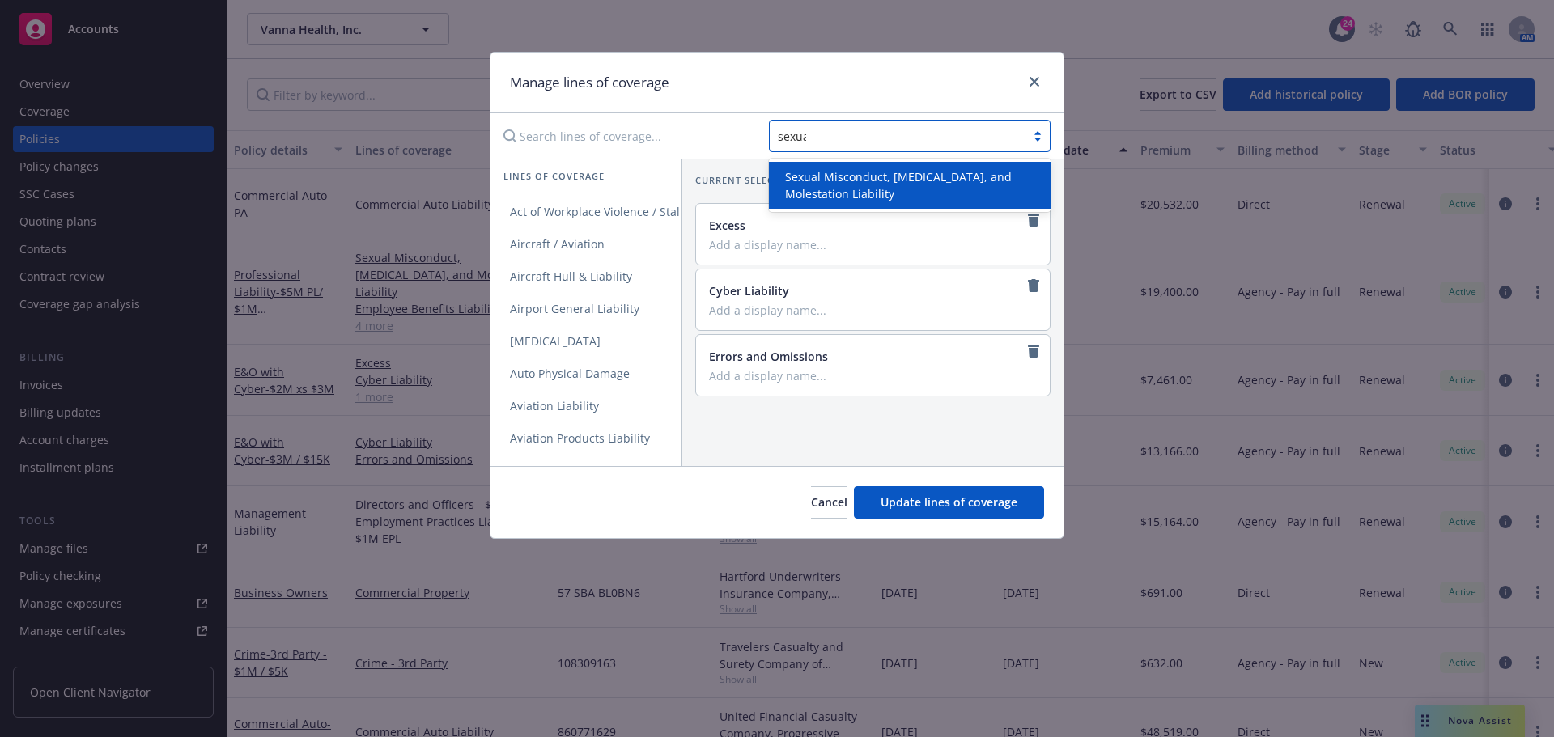
type input "sexual"
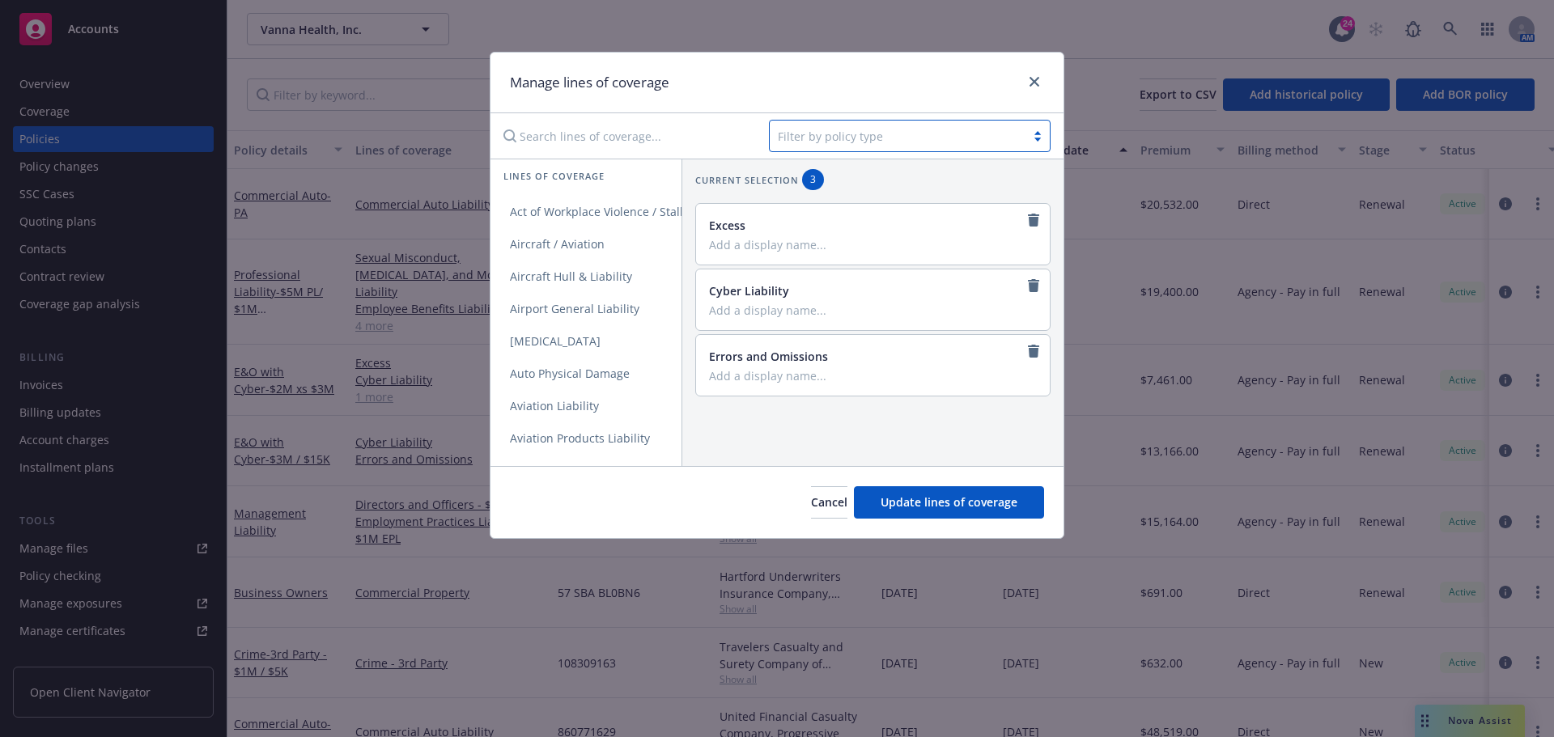
drag, startPoint x: 871, startPoint y: 137, endPoint x: 786, endPoint y: 139, distance: 85.0
click at [786, 139] on div at bounding box center [898, 135] width 240 height 19
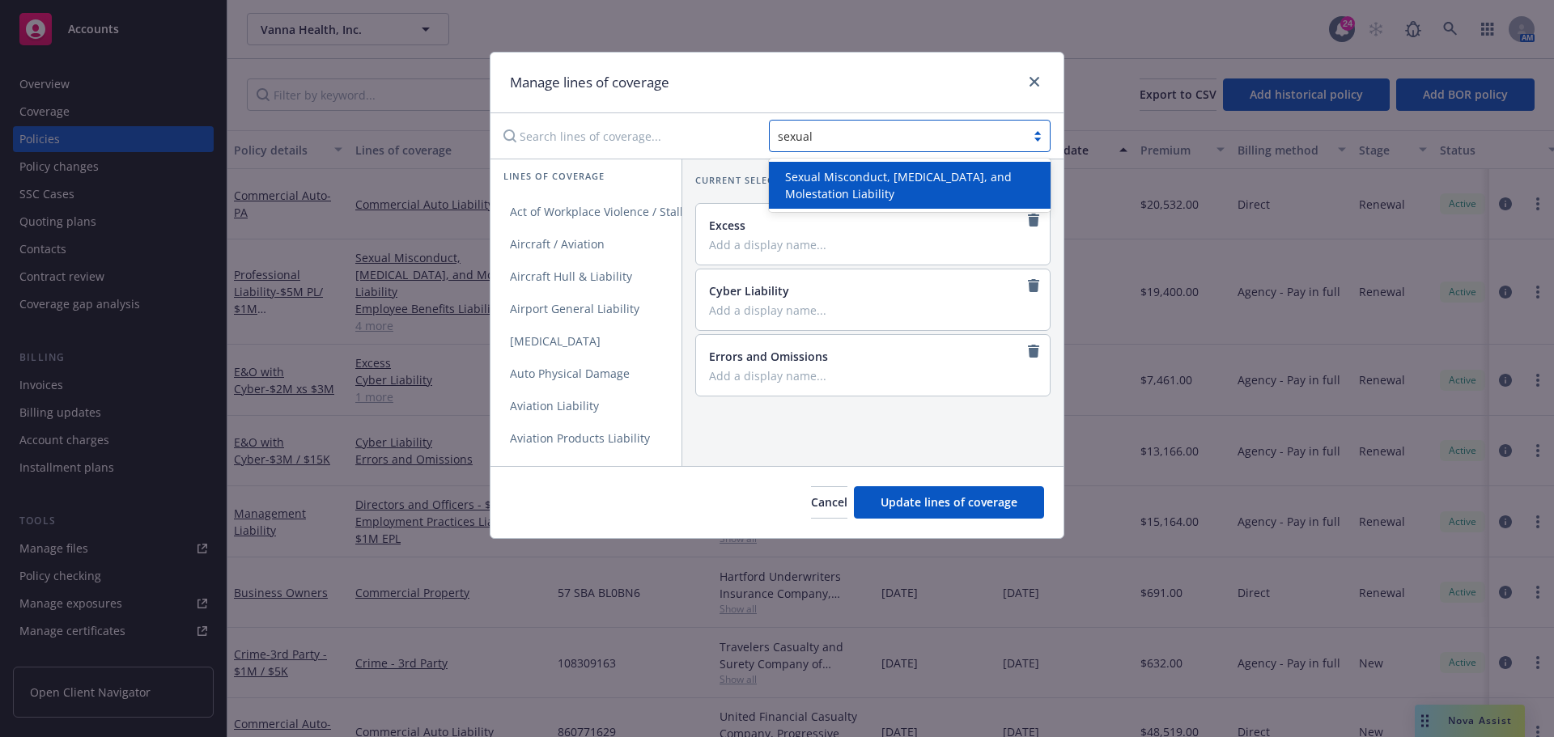
type input "sexual"
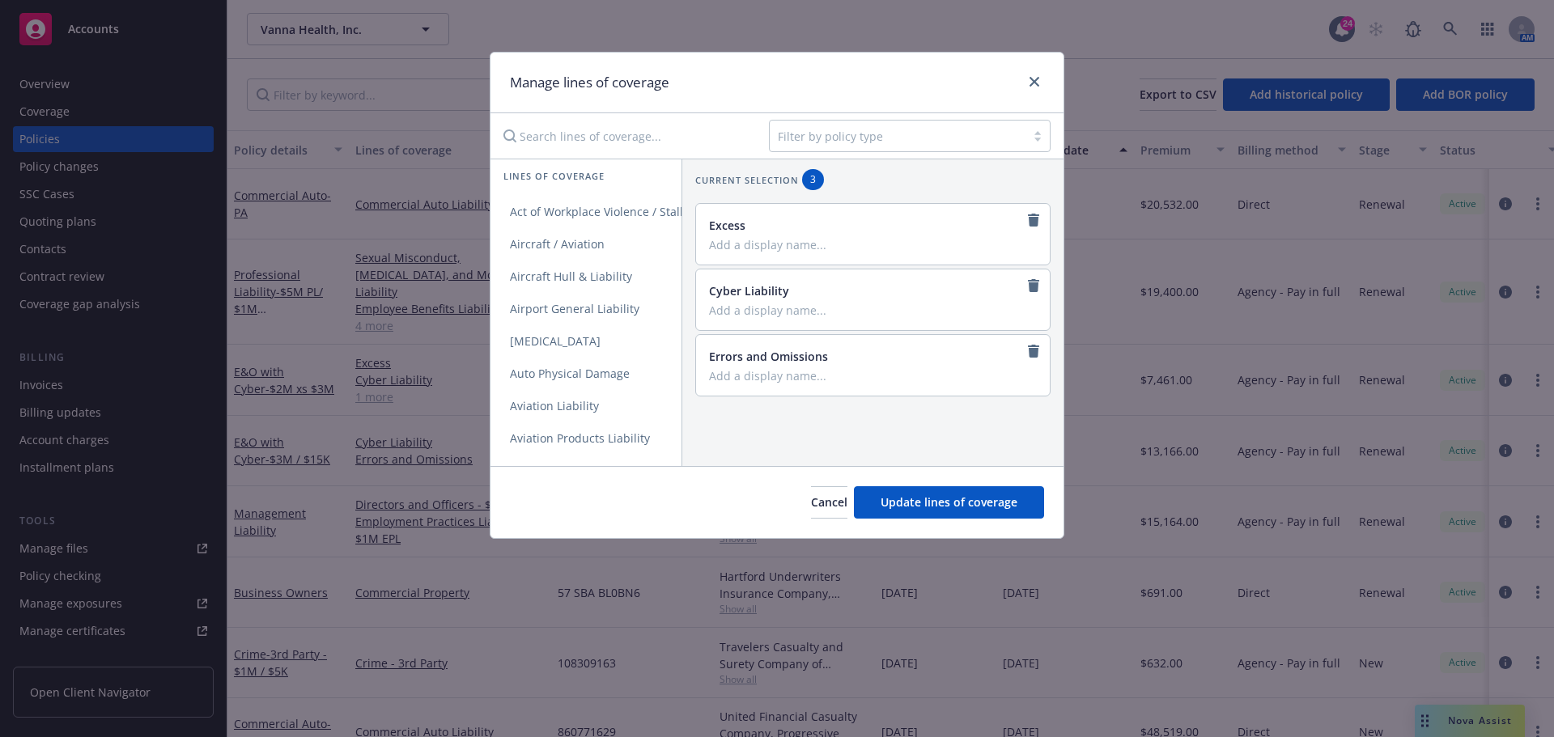
click at [949, 98] on div "Manage lines of coverage" at bounding box center [777, 83] width 573 height 61
click at [1031, 87] on link "close" at bounding box center [1034, 81] width 19 height 19
